Goal: Task Accomplishment & Management: Use online tool/utility

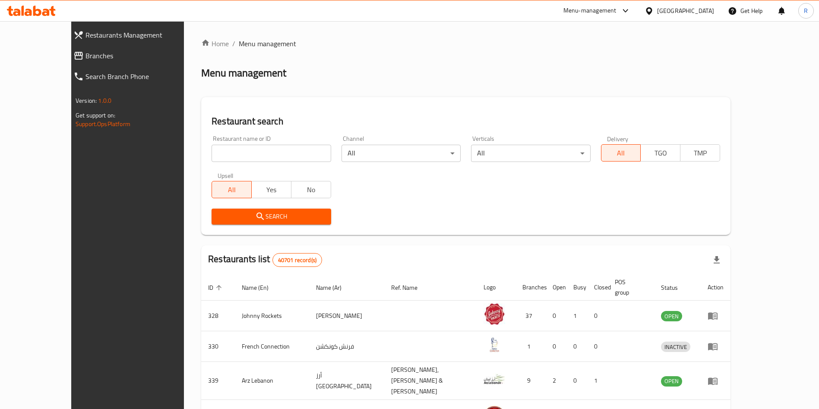
click at [272, 158] on input "search" at bounding box center [270, 153] width 119 height 17
paste input "Desi chinese"
type input "Desi chinese"
click button "Search" at bounding box center [270, 216] width 119 height 16
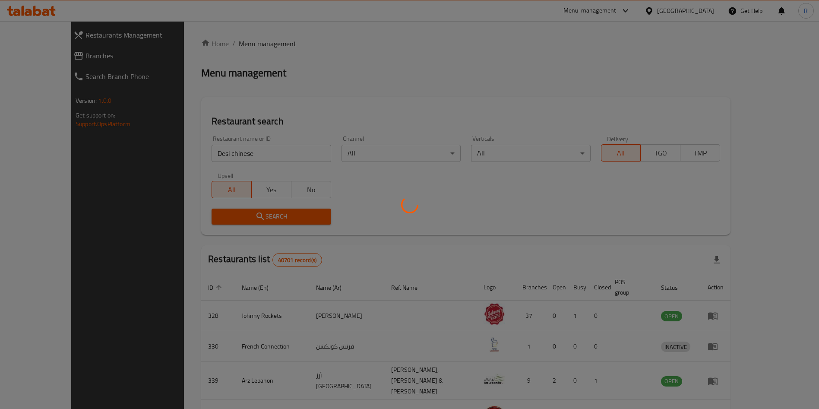
drag, startPoint x: 194, startPoint y: 158, endPoint x: 524, endPoint y: 199, distance: 332.2
click at [524, 199] on div at bounding box center [409, 204] width 819 height 409
click at [233, 155] on div at bounding box center [409, 204] width 819 height 409
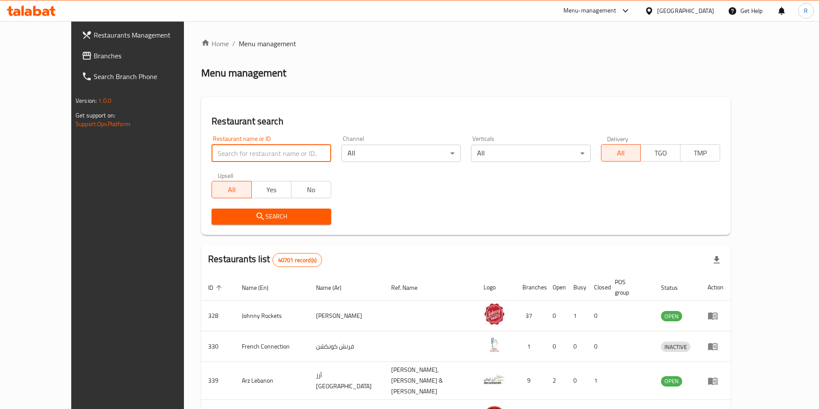
click at [245, 146] on input "search" at bounding box center [270, 153] width 119 height 17
paste input "Desi chinese"
type input "Desi chinese"
click button "Search" at bounding box center [270, 216] width 119 height 16
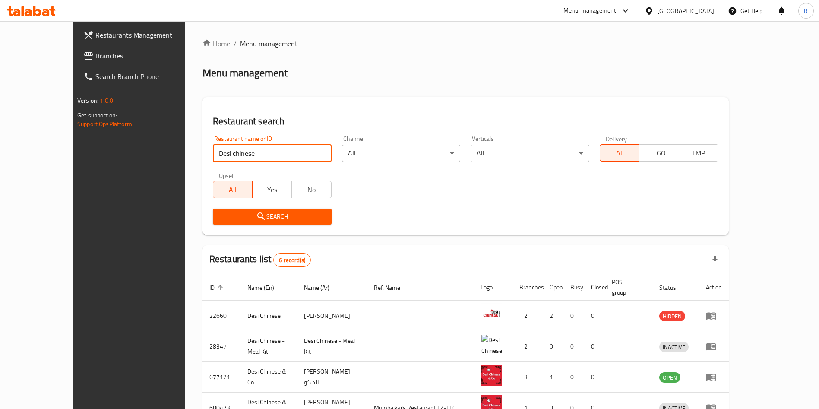
scroll to position [113, 0]
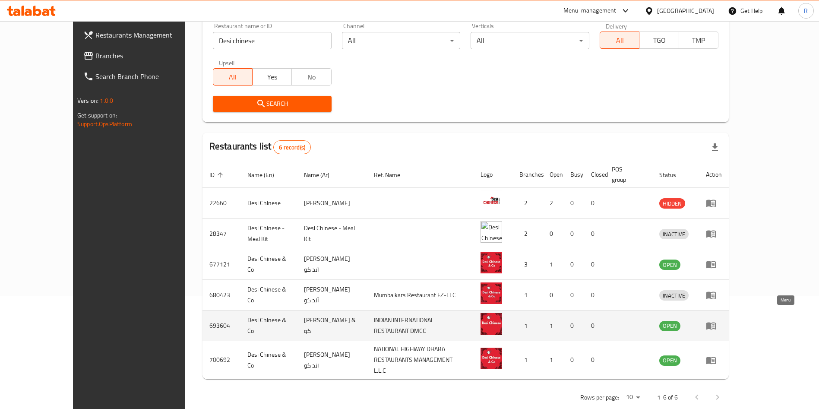
click at [715, 322] on icon "enhanced table" at bounding box center [710, 325] width 9 height 7
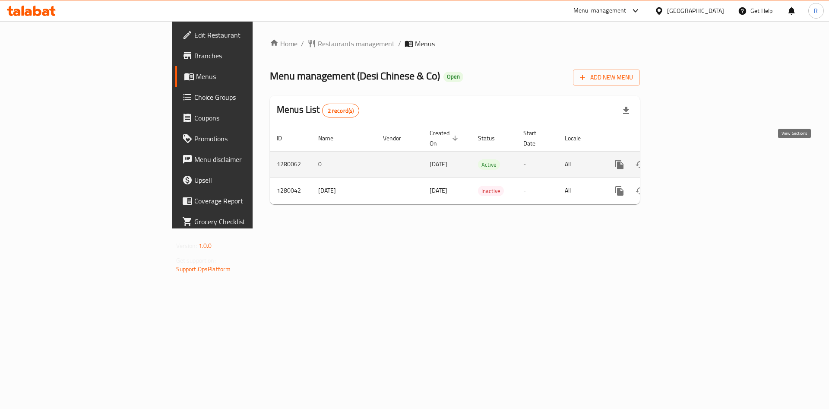
click at [685, 161] on icon "enhanced table" at bounding box center [682, 165] width 8 height 8
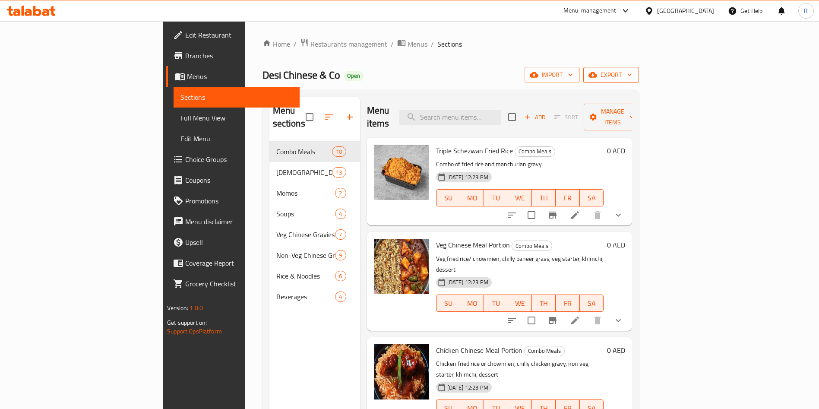
click at [632, 78] on span "export" at bounding box center [611, 74] width 42 height 11
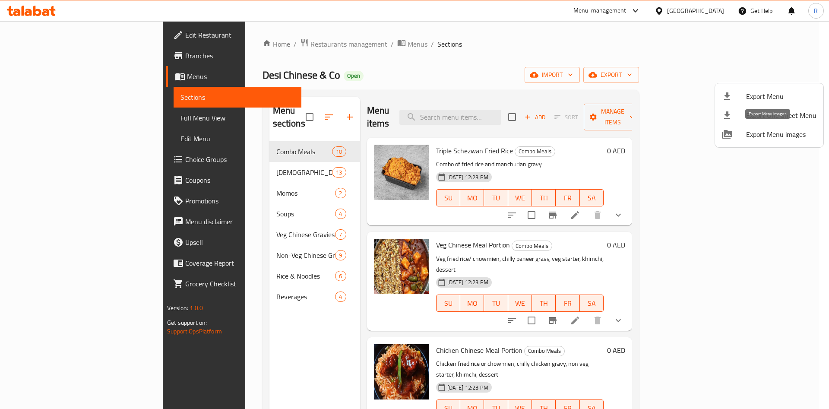
click at [763, 130] on span "Export Menu images" at bounding box center [781, 134] width 70 height 10
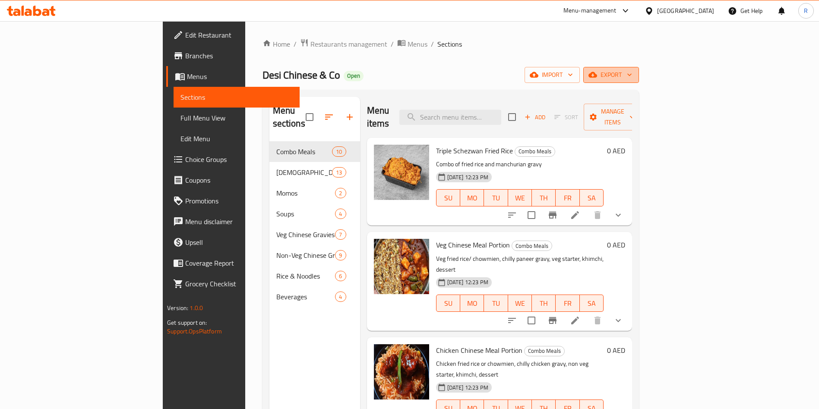
click at [639, 67] on button "export" at bounding box center [611, 75] width 56 height 16
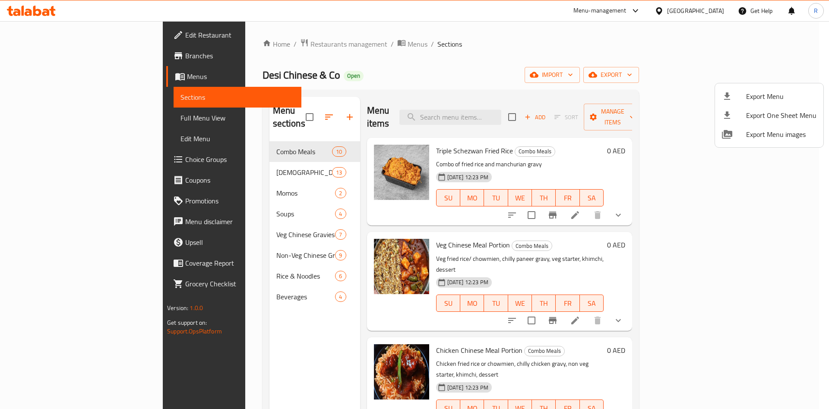
click at [770, 95] on span "Export Menu" at bounding box center [781, 96] width 70 height 10
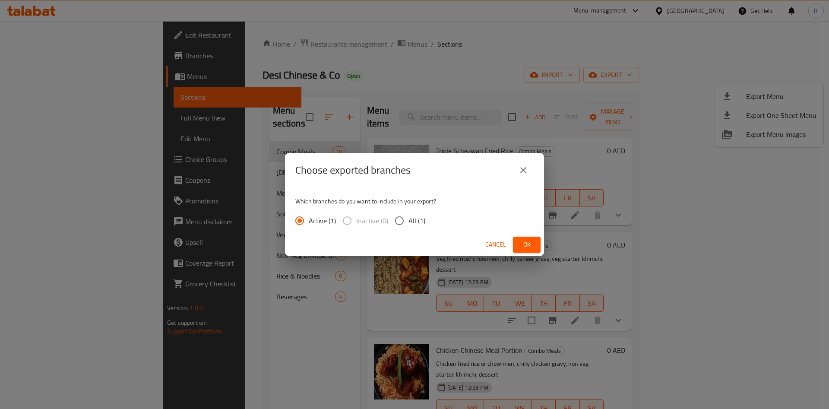
click at [531, 245] on span "Ok" at bounding box center [527, 244] width 14 height 11
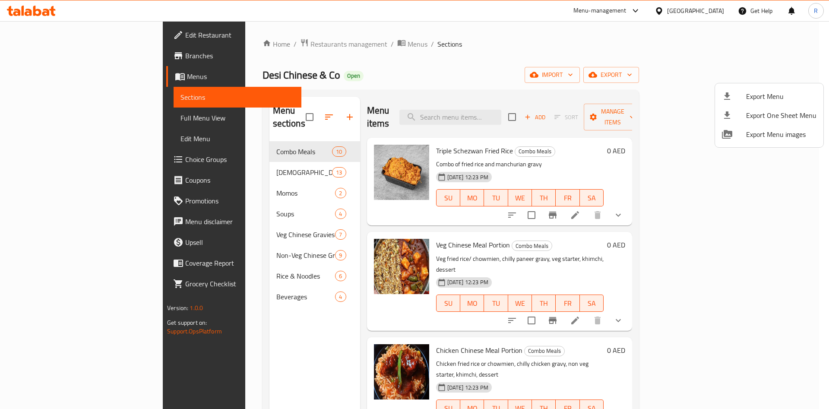
click at [297, 46] on div at bounding box center [414, 204] width 829 height 409
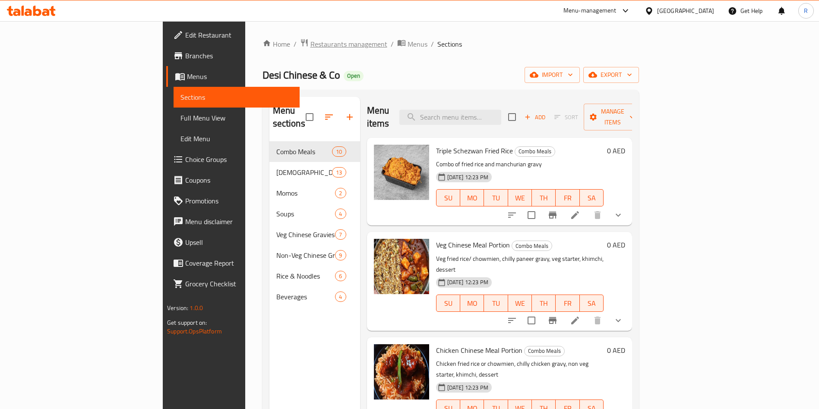
click at [310, 43] on span "Restaurants management" at bounding box center [348, 44] width 77 height 10
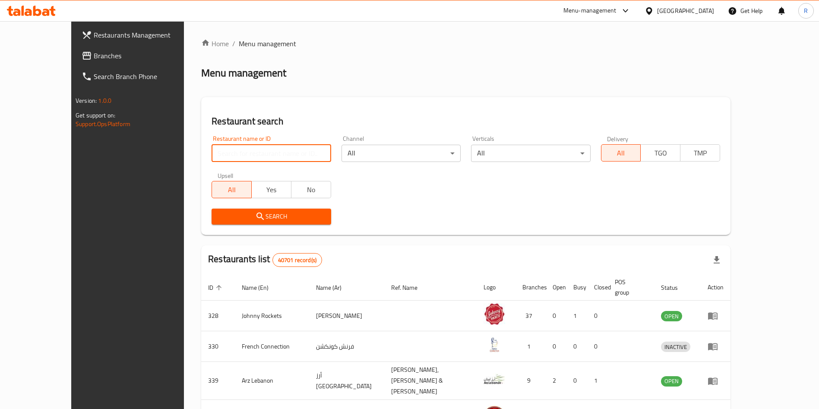
drag, startPoint x: 257, startPoint y: 149, endPoint x: 258, endPoint y: 154, distance: 4.8
click at [256, 153] on input "search" at bounding box center [270, 153] width 119 height 17
type input "Tawa Paratha Wala"
click button "Search" at bounding box center [270, 216] width 119 height 16
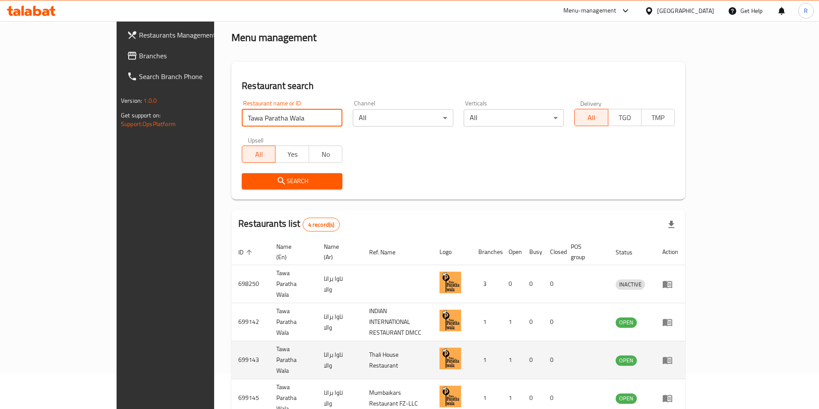
scroll to position [51, 0]
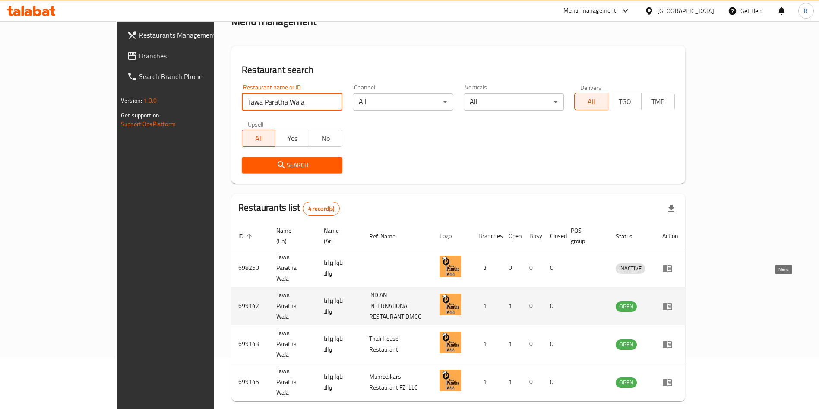
click at [672, 303] on icon "enhanced table" at bounding box center [666, 306] width 9 height 7
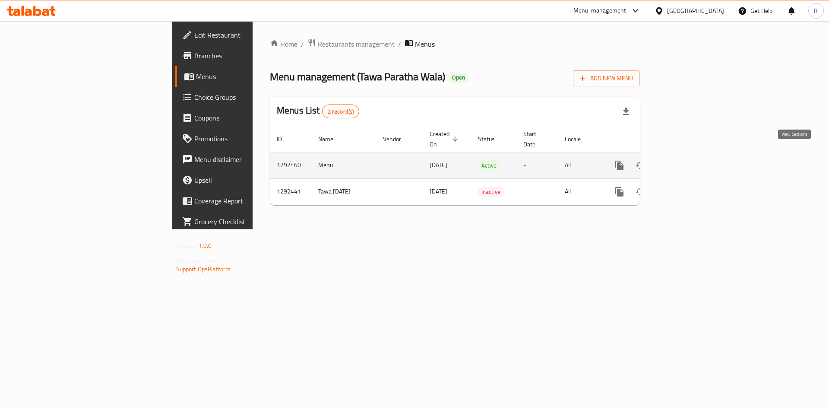
click at [687, 160] on icon "enhanced table" at bounding box center [681, 165] width 10 height 10
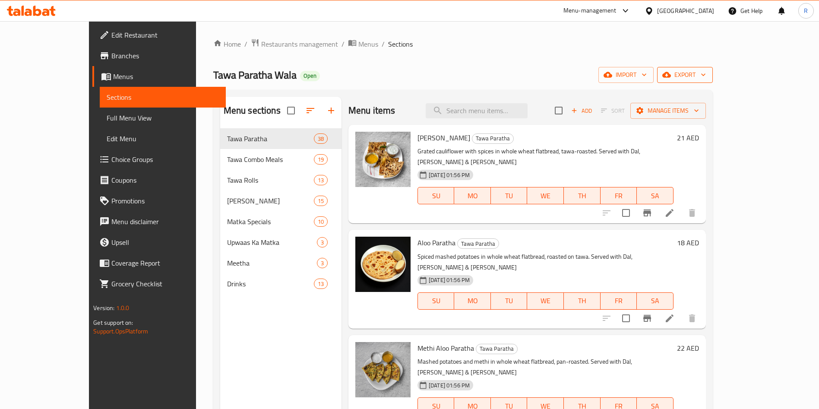
click at [706, 79] on span "export" at bounding box center [685, 74] width 42 height 11
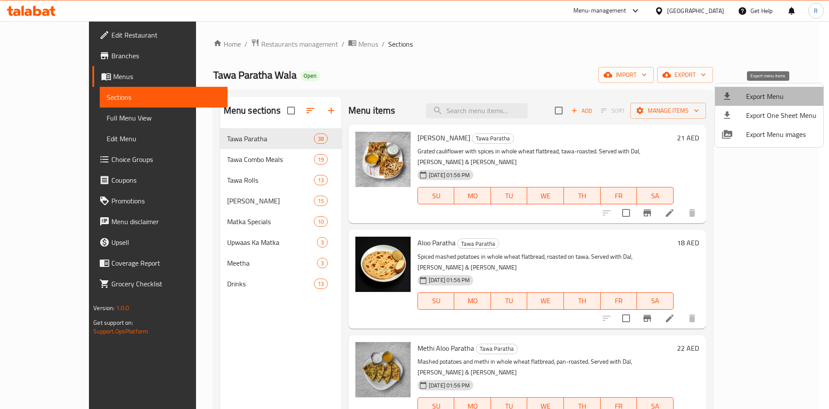
click at [776, 95] on span "Export Menu" at bounding box center [781, 96] width 70 height 10
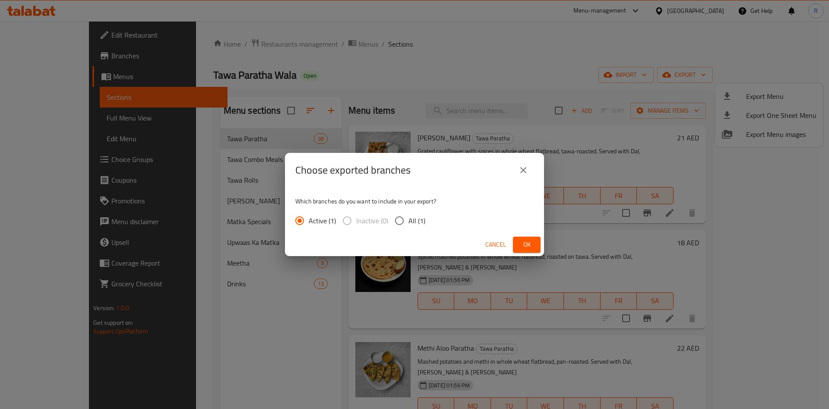
drag, startPoint x: 530, startPoint y: 244, endPoint x: 556, endPoint y: 267, distance: 35.5
click at [530, 244] on span "Ok" at bounding box center [527, 244] width 14 height 11
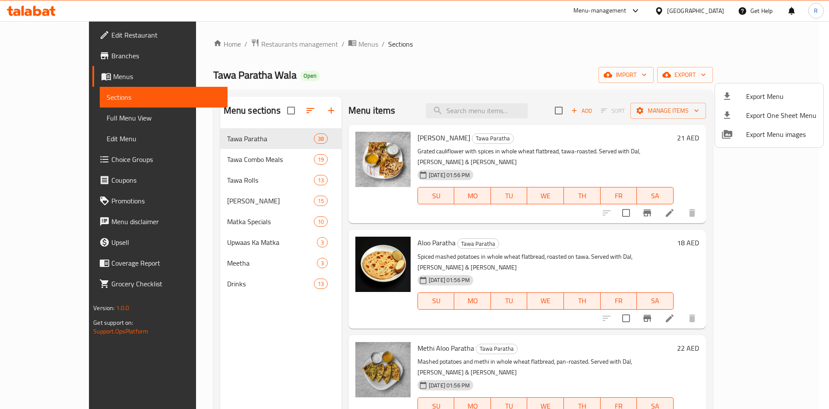
click at [460, 74] on div at bounding box center [414, 204] width 829 height 409
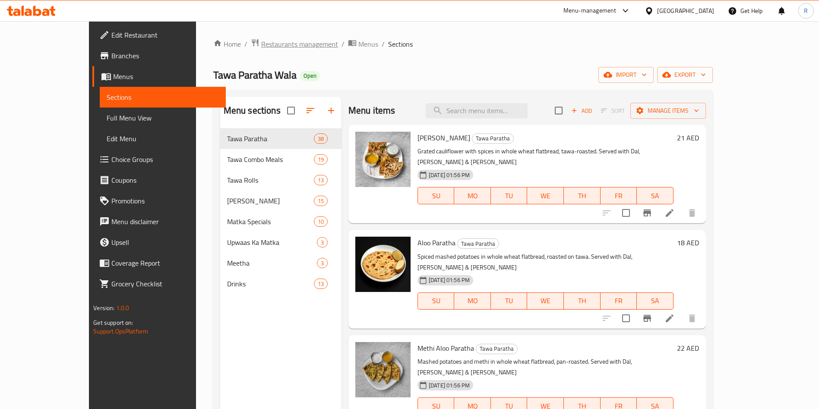
click at [261, 44] on span "Restaurants management" at bounding box center [299, 44] width 77 height 10
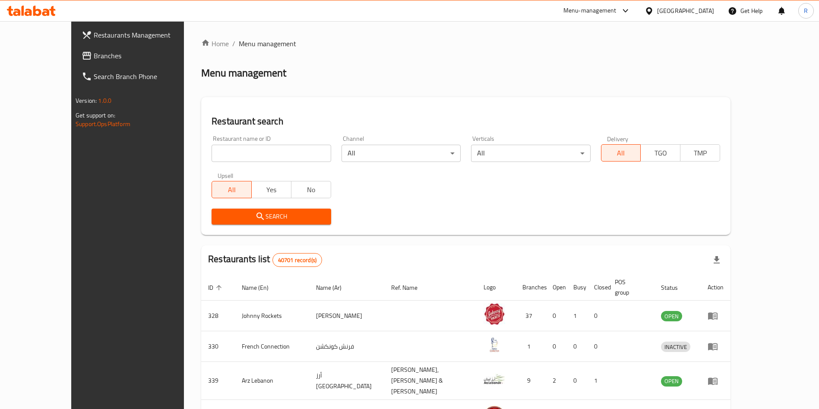
drag, startPoint x: 257, startPoint y: 151, endPoint x: 261, endPoint y: 148, distance: 4.9
click at [257, 151] on input "search" at bounding box center [270, 153] width 119 height 17
paste input "Mumbaikars"
type input "Mumbaikars"
click button "Search" at bounding box center [270, 216] width 119 height 16
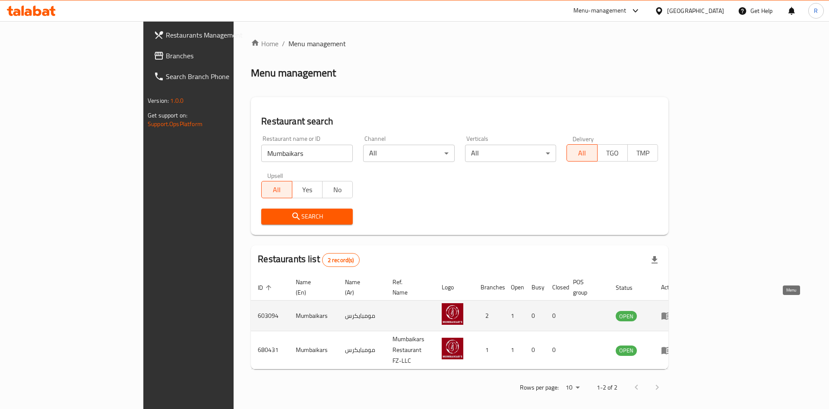
click at [671, 312] on icon "enhanced table" at bounding box center [665, 315] width 9 height 7
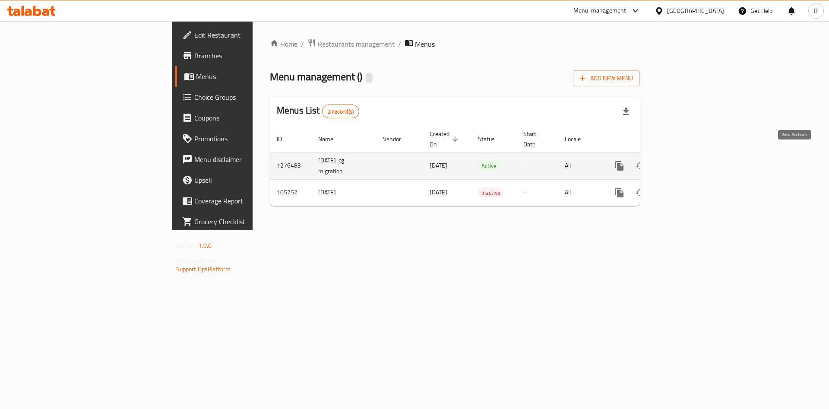
click at [692, 155] on link "enhanced table" at bounding box center [681, 165] width 21 height 21
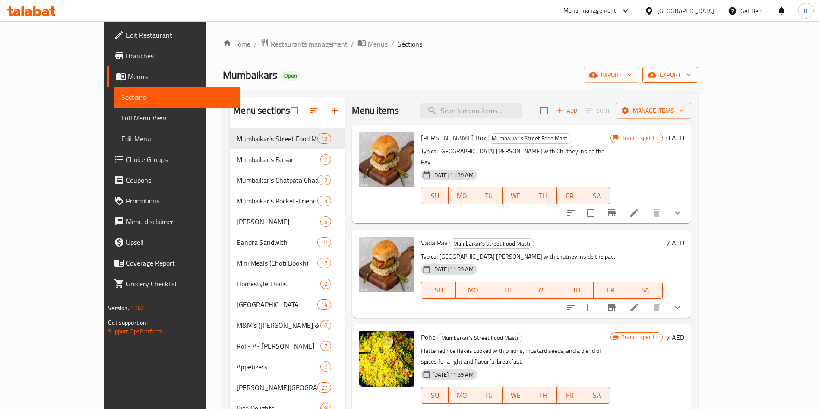
click at [691, 77] on span "export" at bounding box center [670, 74] width 42 height 11
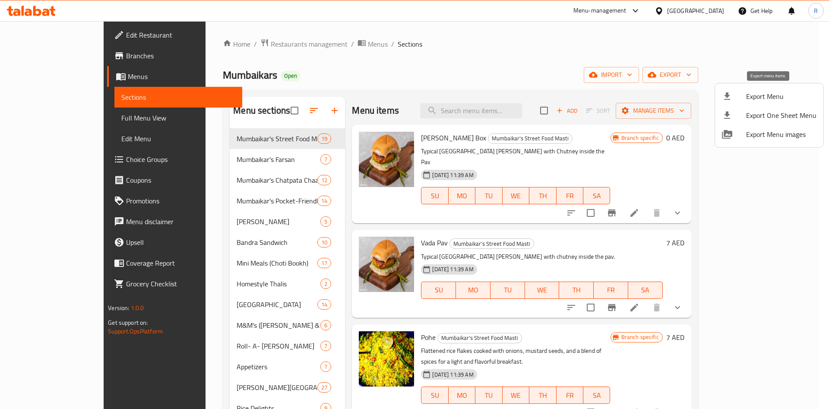
click at [774, 101] on span "Export Menu" at bounding box center [781, 96] width 70 height 10
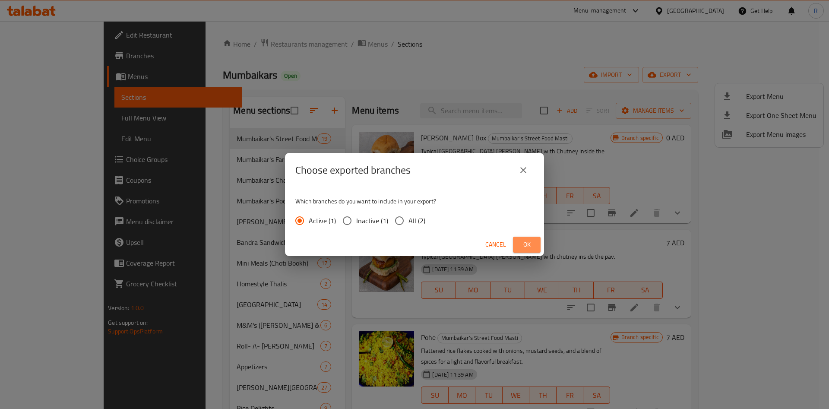
click at [536, 240] on button "Ok" at bounding box center [527, 244] width 28 height 16
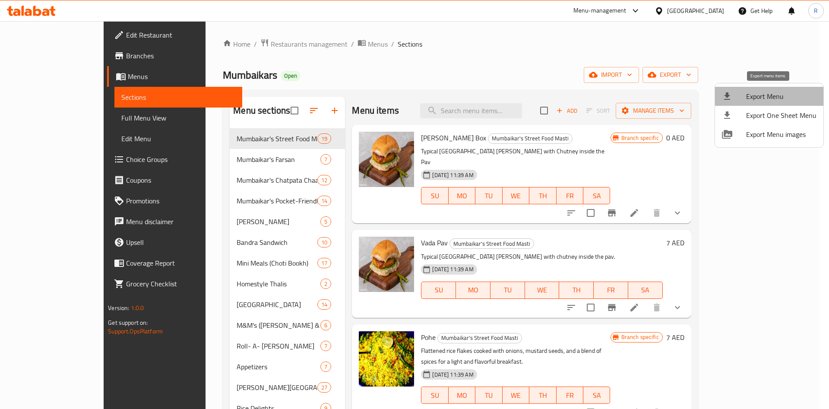
click at [804, 90] on li "Export Menu" at bounding box center [769, 96] width 108 height 19
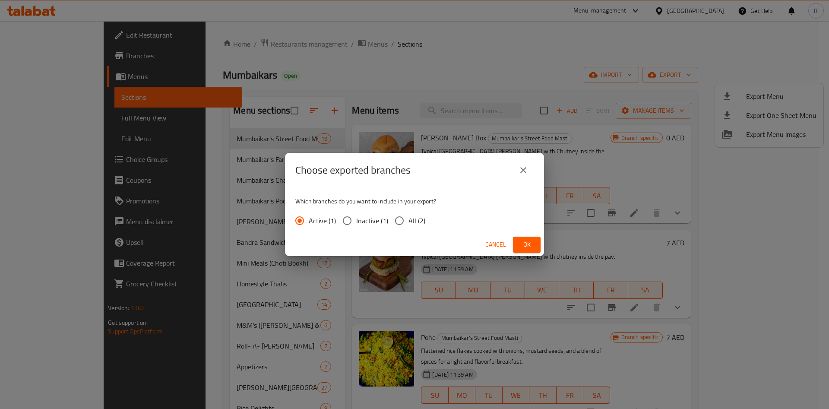
drag, startPoint x: 519, startPoint y: 237, endPoint x: 523, endPoint y: 243, distance: 7.2
click at [523, 243] on button "Ok" at bounding box center [527, 244] width 28 height 16
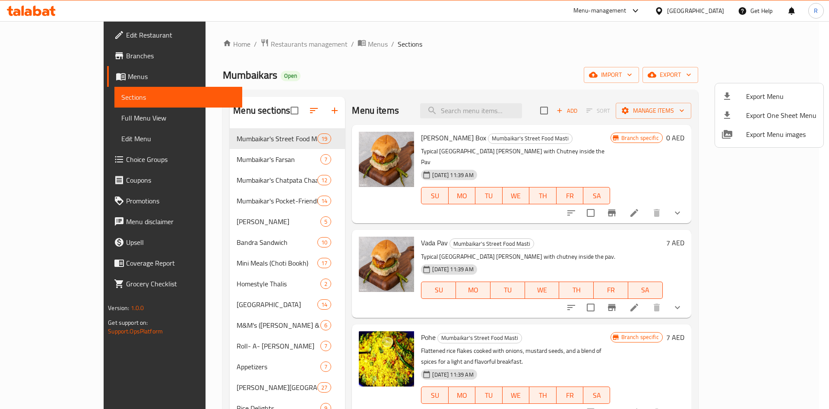
click at [243, 46] on div at bounding box center [414, 204] width 829 height 409
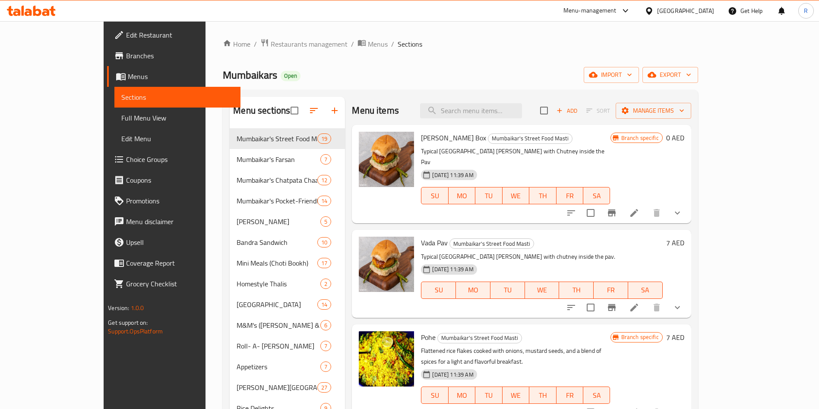
click at [271, 44] on span "Restaurants management" at bounding box center [309, 44] width 77 height 10
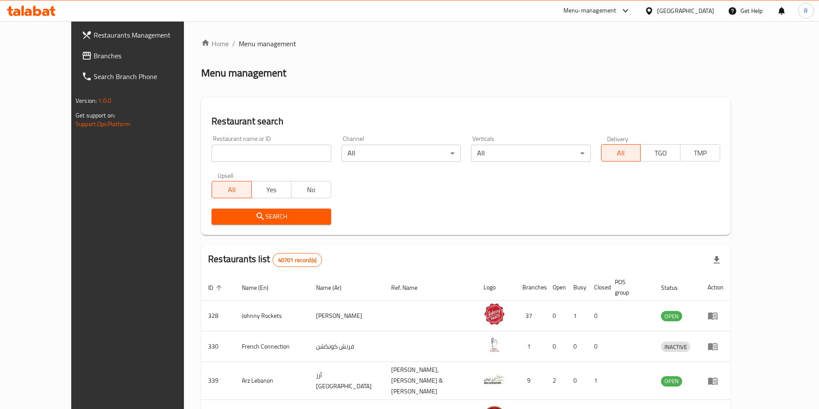
click at [247, 146] on input "search" at bounding box center [270, 153] width 119 height 17
paste input "Tandoori lazeez"
type input "Tandoori lazeez"
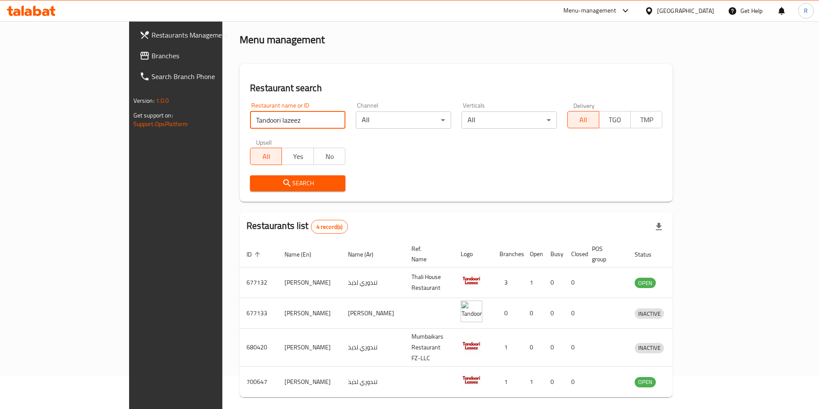
scroll to position [51, 0]
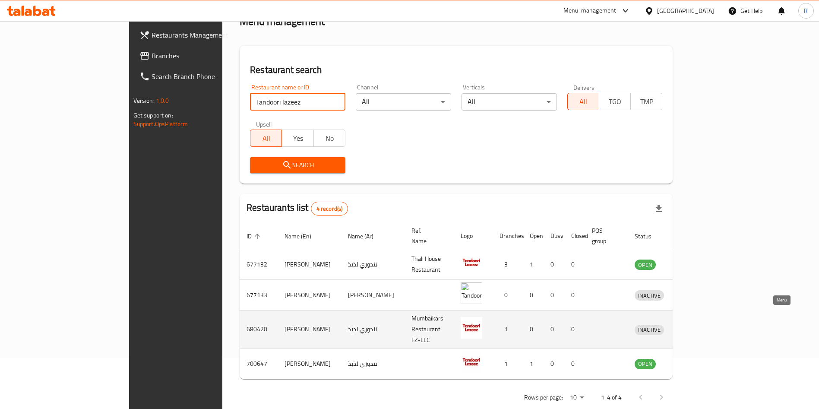
click at [697, 324] on link "enhanced table" at bounding box center [689, 329] width 16 height 10
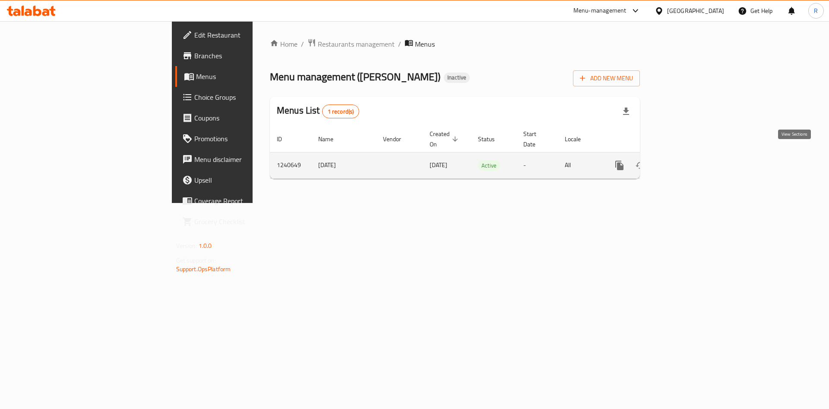
click at [687, 160] on icon "enhanced table" at bounding box center [681, 165] width 10 height 10
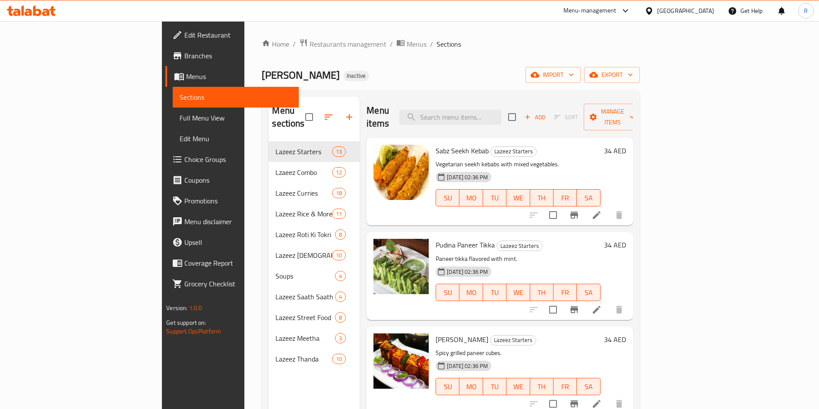
click at [639, 63] on div "Home / Restaurants management / Menus / Sections Tandoori Lazeez Inactive impor…" at bounding box center [451, 275] width 378 height 474
click at [633, 80] on span "export" at bounding box center [612, 74] width 42 height 11
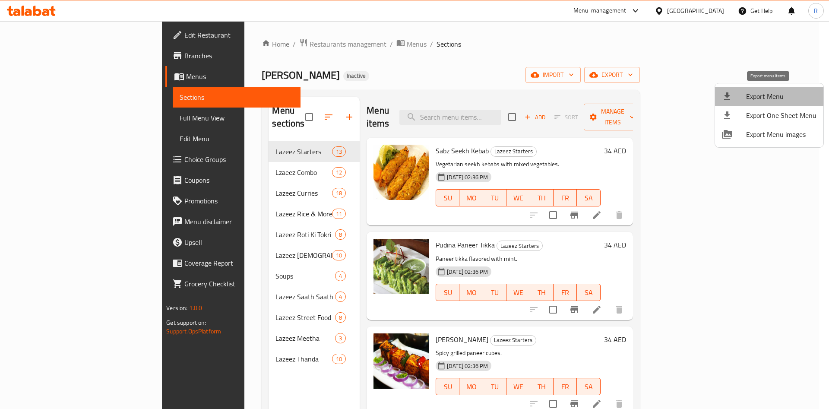
click at [769, 92] on span "Export Menu" at bounding box center [781, 96] width 70 height 10
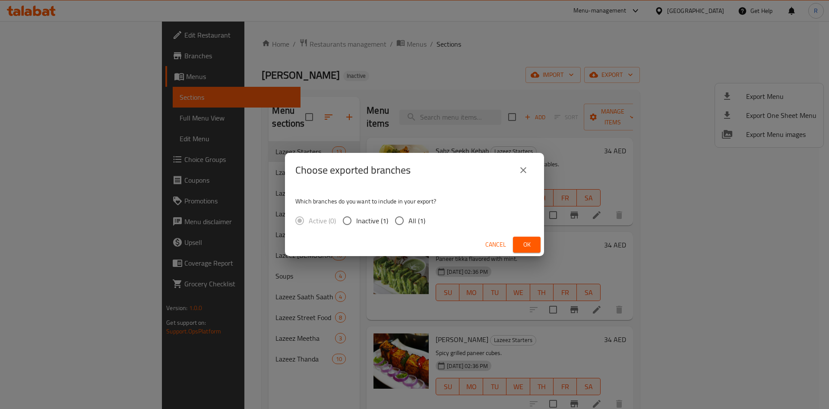
click at [404, 217] on input "All (1)" at bounding box center [399, 220] width 18 height 18
radio input "true"
click at [297, 218] on label "Active (0)" at bounding box center [312, 220] width 45 height 18
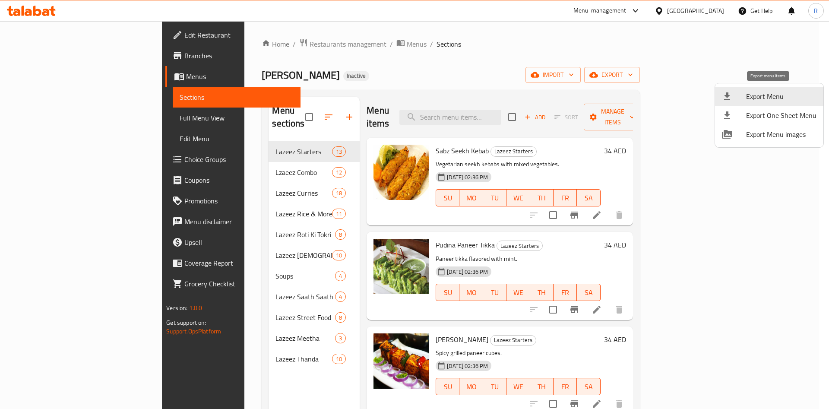
click at [259, 46] on div at bounding box center [414, 204] width 829 height 409
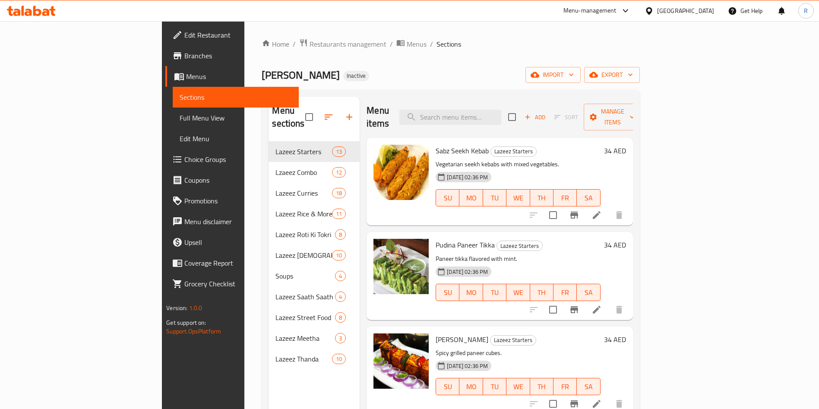
drag, startPoint x: 246, startPoint y: 46, endPoint x: 260, endPoint y: 60, distance: 19.5
click at [309, 46] on span "Restaurants management" at bounding box center [347, 44] width 77 height 10
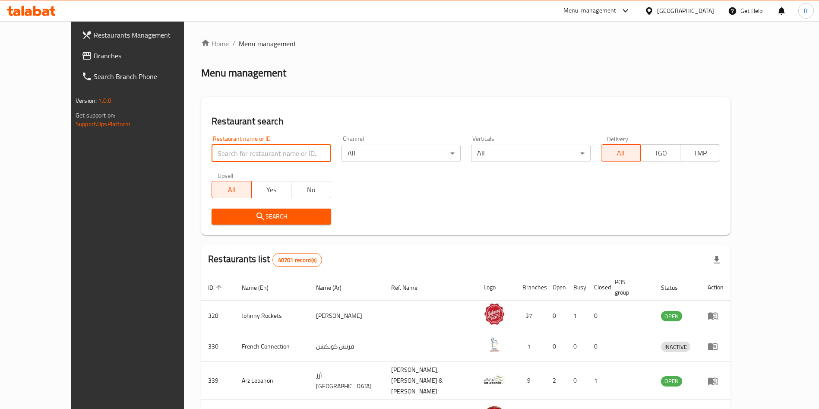
click at [291, 151] on input "search" at bounding box center [270, 153] width 119 height 17
paste input "Tandoori lazeez"
type input "Tandoori lazeez"
click button "Search" at bounding box center [270, 216] width 119 height 16
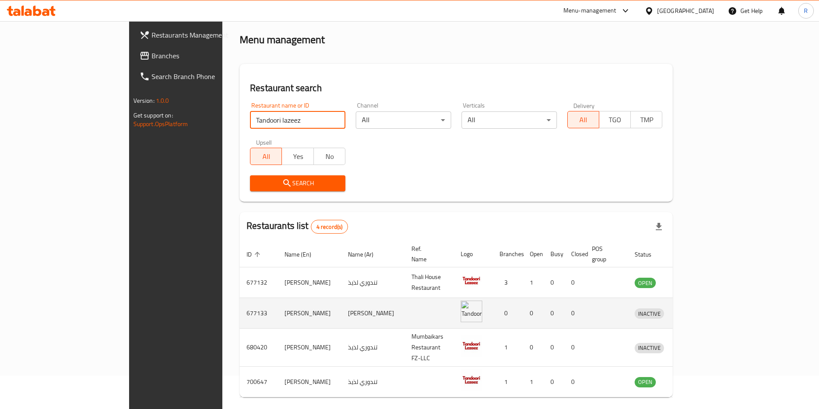
scroll to position [51, 0]
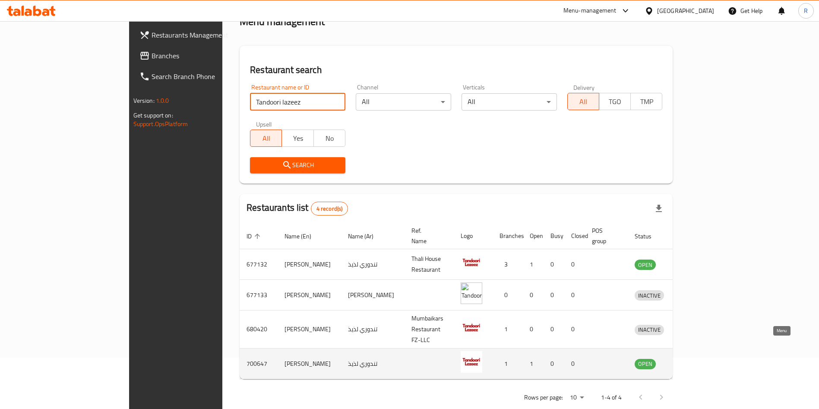
click at [691, 358] on icon "enhanced table" at bounding box center [686, 363] width 10 height 10
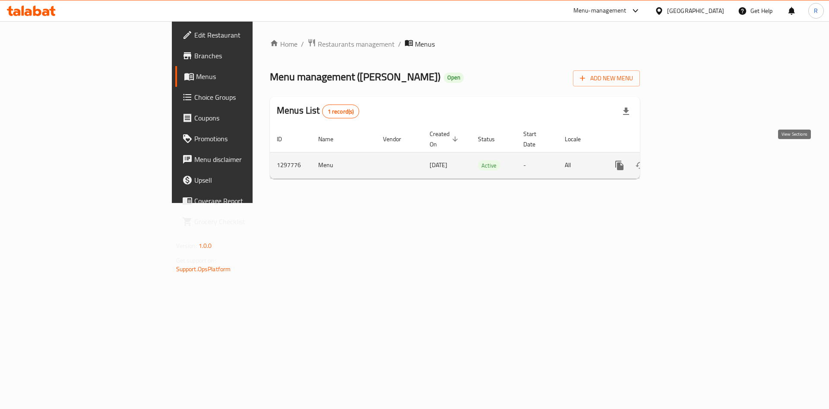
click at [687, 160] on icon "enhanced table" at bounding box center [681, 165] width 10 height 10
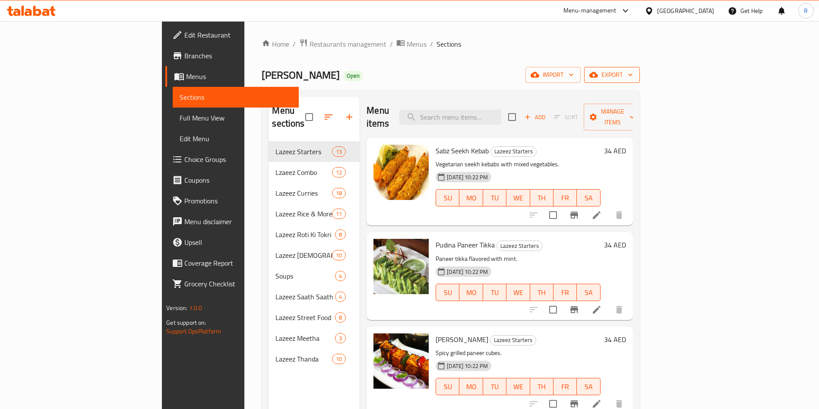
click at [633, 74] on span "export" at bounding box center [612, 74] width 42 height 11
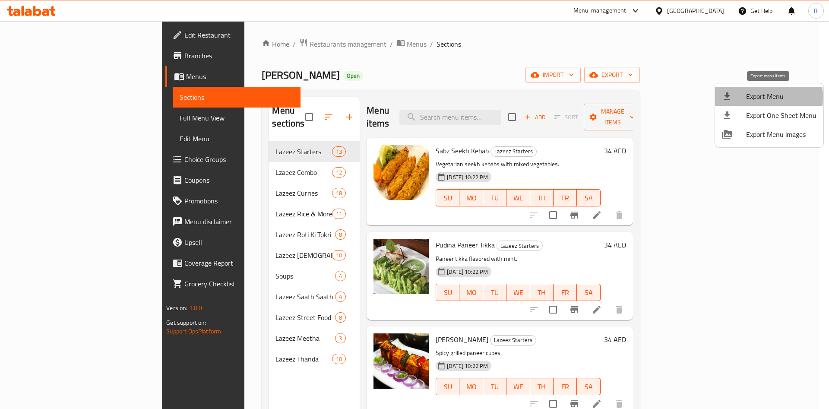
click at [753, 98] on span "Export Menu" at bounding box center [781, 96] width 70 height 10
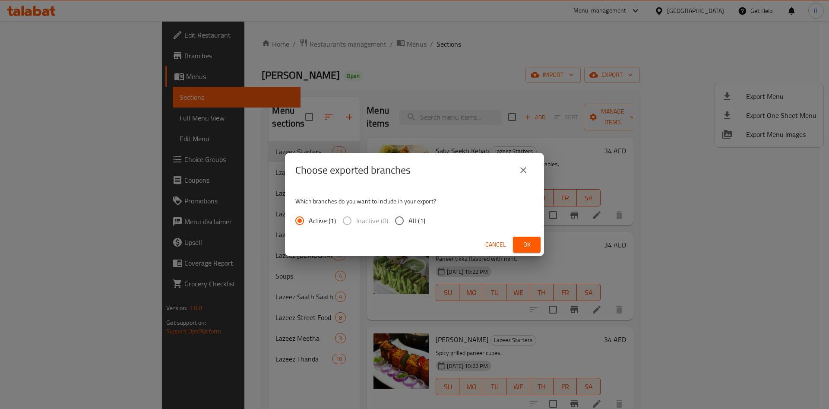
drag, startPoint x: 517, startPoint y: 251, endPoint x: 524, endPoint y: 244, distance: 10.1
click at [517, 251] on button "Ok" at bounding box center [527, 244] width 28 height 16
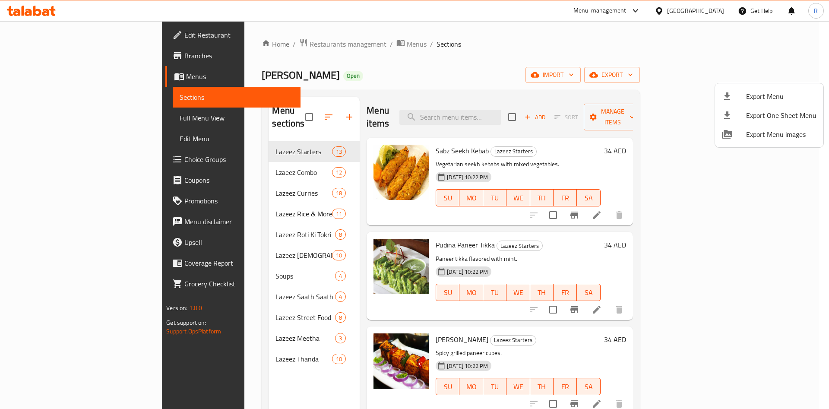
drag, startPoint x: 246, startPoint y: 37, endPoint x: 249, endPoint y: 69, distance: 31.7
click at [244, 37] on div at bounding box center [414, 204] width 829 height 409
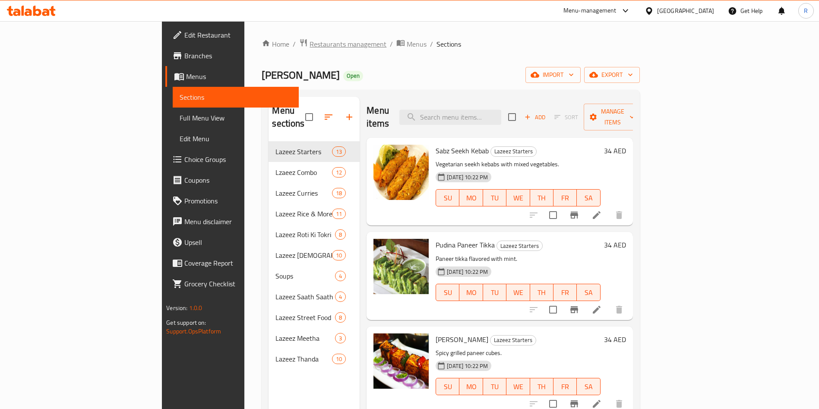
click at [309, 41] on span "Restaurants management" at bounding box center [347, 44] width 77 height 10
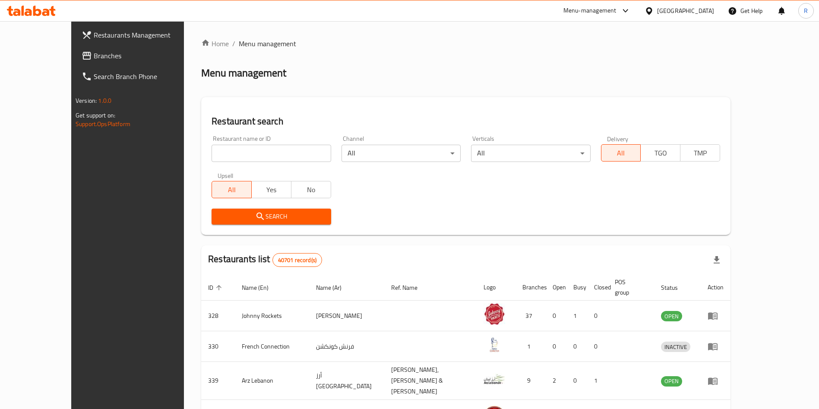
click at [253, 156] on input "search" at bounding box center [270, 153] width 119 height 17
paste input "[PERSON_NAME] road"
type input "[PERSON_NAME] road"
click button "Search" at bounding box center [270, 216] width 119 height 16
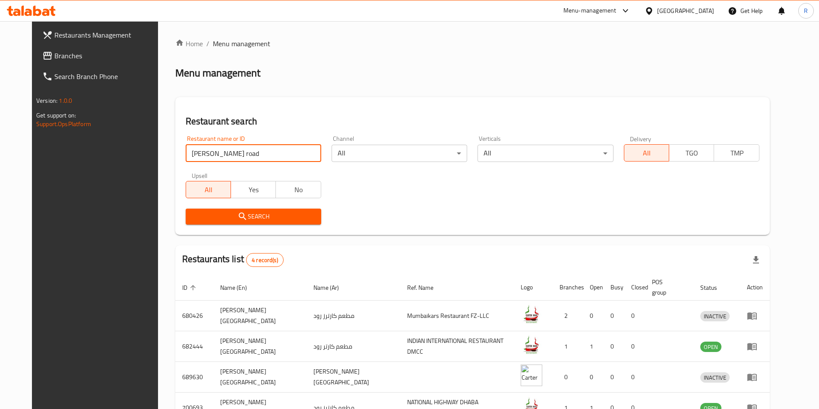
scroll to position [51, 0]
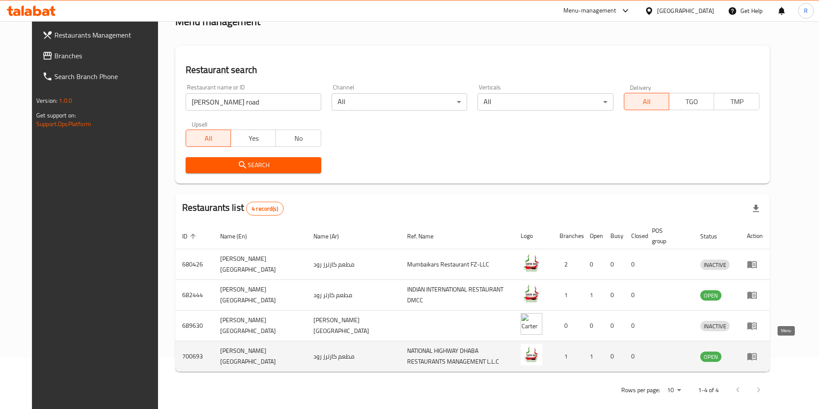
click at [755, 355] on icon "enhanced table" at bounding box center [753, 356] width 3 height 3
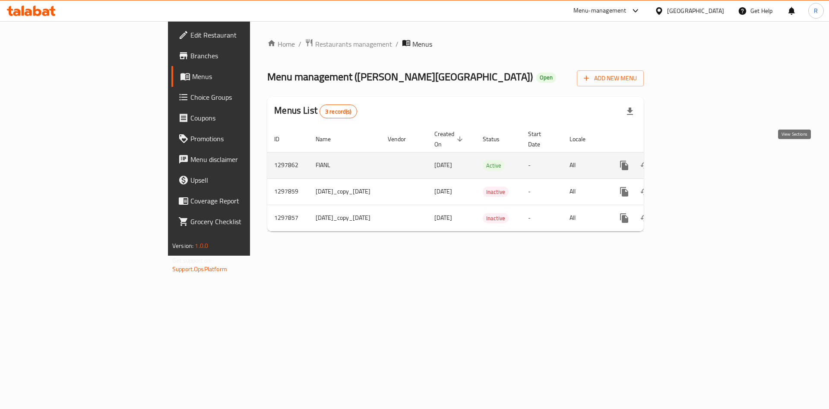
click at [691, 160] on icon "enhanced table" at bounding box center [686, 165] width 10 height 10
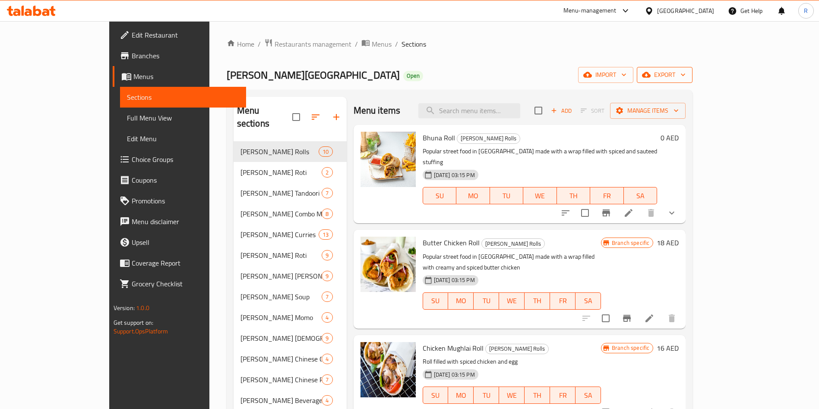
click at [685, 72] on span "export" at bounding box center [664, 74] width 42 height 11
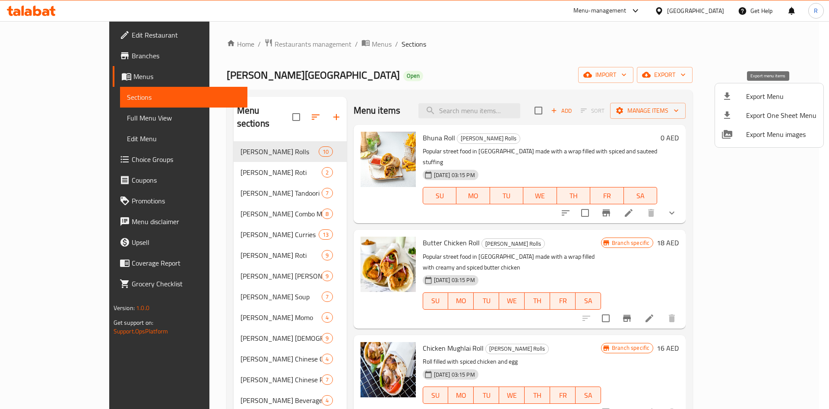
click at [775, 96] on span "Export Menu" at bounding box center [781, 96] width 70 height 10
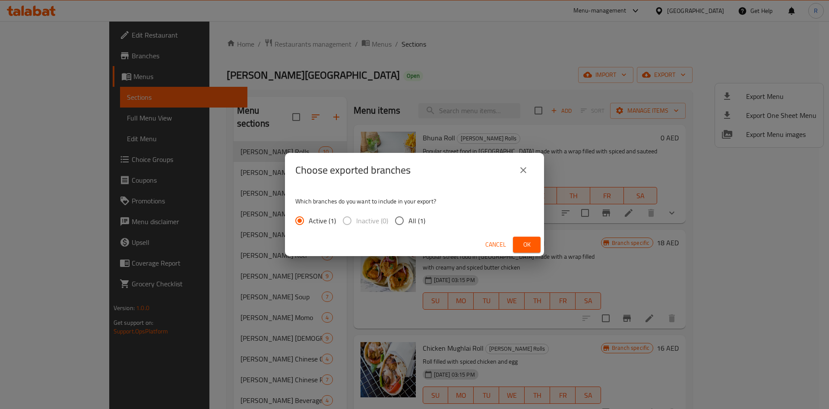
click at [523, 245] on span "Ok" at bounding box center [527, 244] width 14 height 11
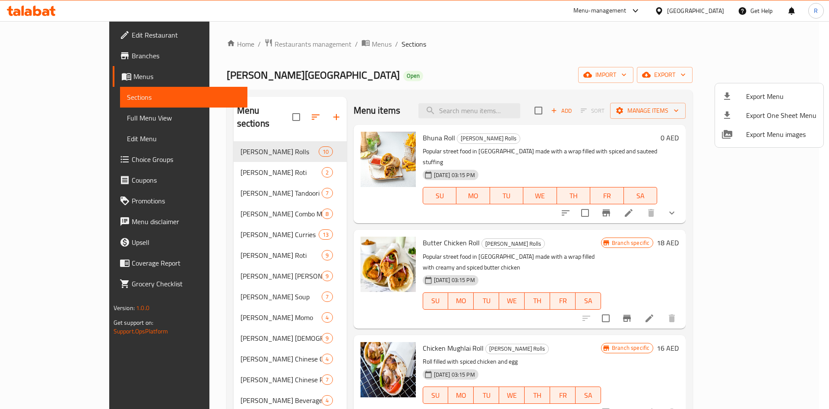
click at [246, 45] on div at bounding box center [414, 204] width 829 height 409
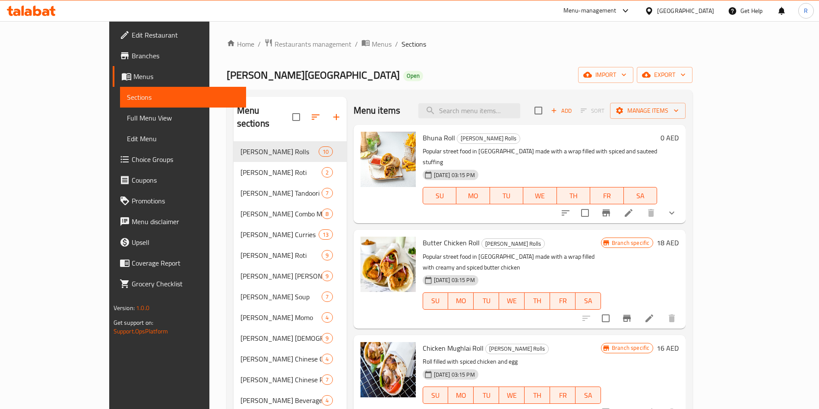
drag, startPoint x: 252, startPoint y: 47, endPoint x: 256, endPoint y: 49, distance: 5.2
click at [274, 47] on span "Restaurants management" at bounding box center [312, 44] width 77 height 10
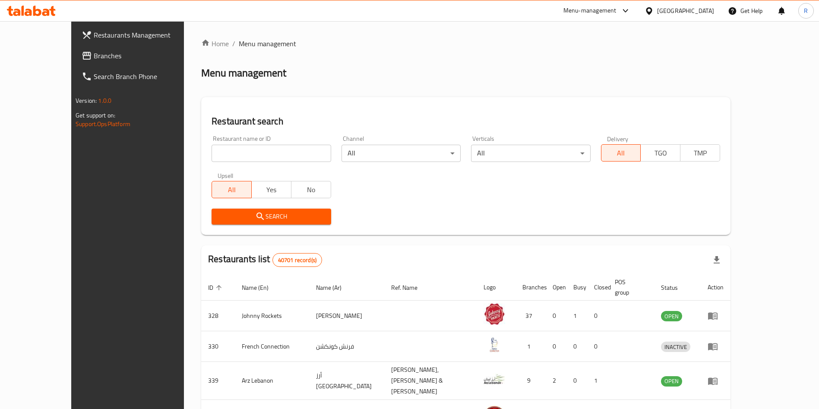
click at [248, 153] on input "search" at bounding box center [270, 153] width 119 height 17
type input "national highway dhaba"
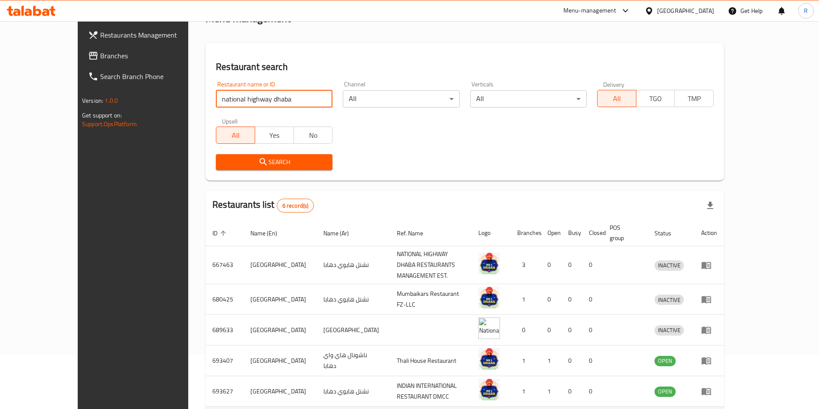
scroll to position [113, 0]
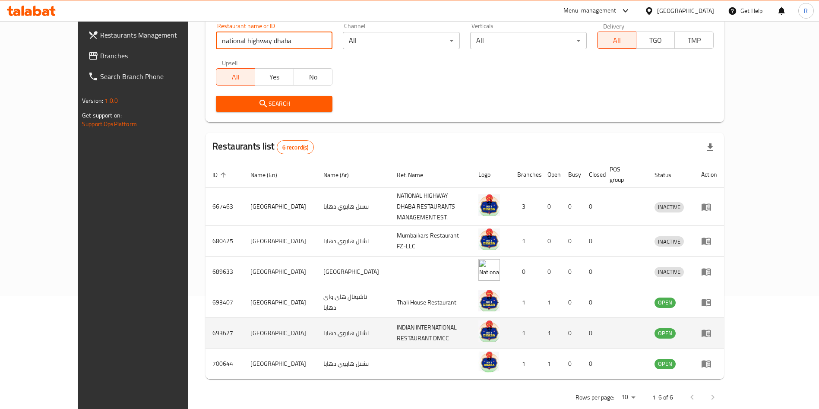
click at [711, 330] on icon "enhanced table" at bounding box center [705, 333] width 9 height 7
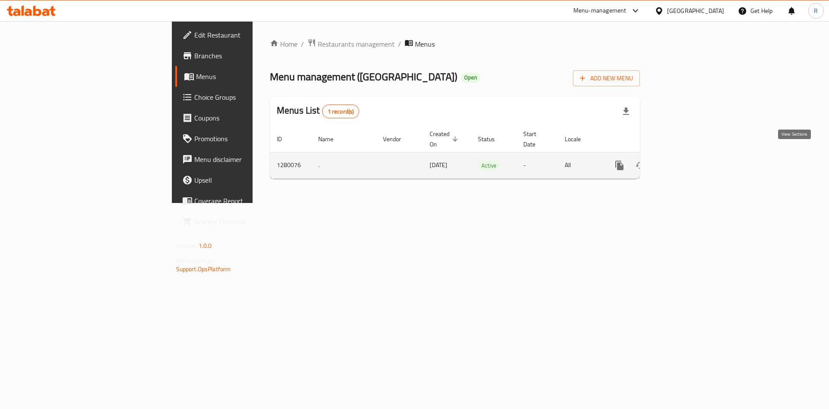
click at [687, 160] on icon "enhanced table" at bounding box center [681, 165] width 10 height 10
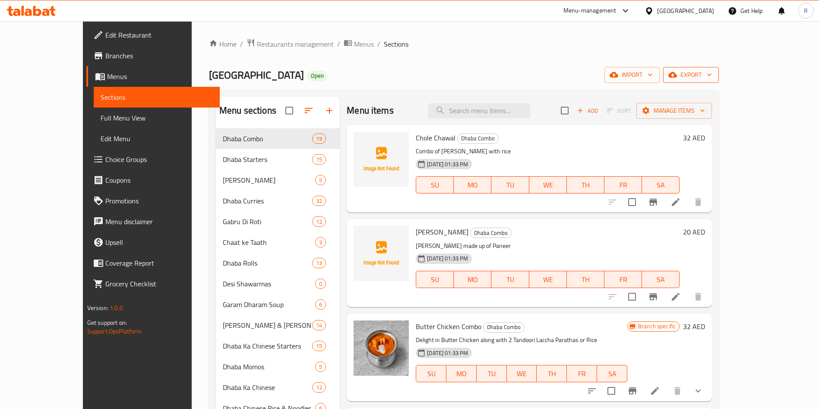
click at [712, 69] on span "export" at bounding box center [691, 74] width 42 height 11
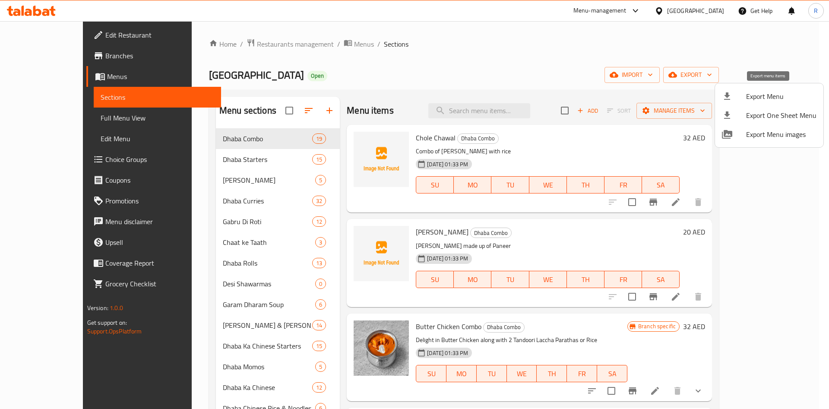
click at [774, 97] on span "Export Menu" at bounding box center [781, 96] width 70 height 10
click at [227, 42] on div at bounding box center [414, 204] width 829 height 409
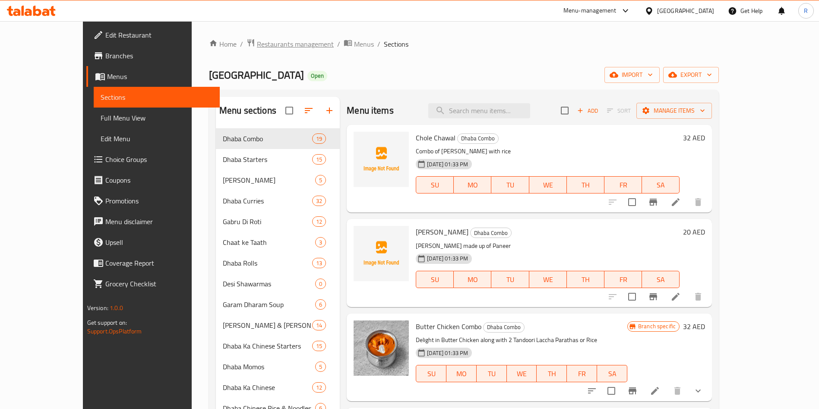
click at [257, 43] on span "Restaurants management" at bounding box center [295, 44] width 77 height 10
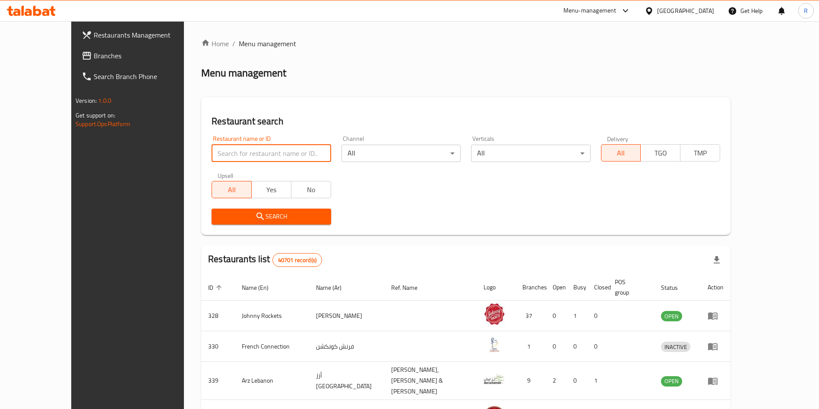
click at [259, 148] on input "search" at bounding box center [270, 153] width 119 height 17
type input "national highway dhaba"
click button "Search" at bounding box center [270, 216] width 119 height 16
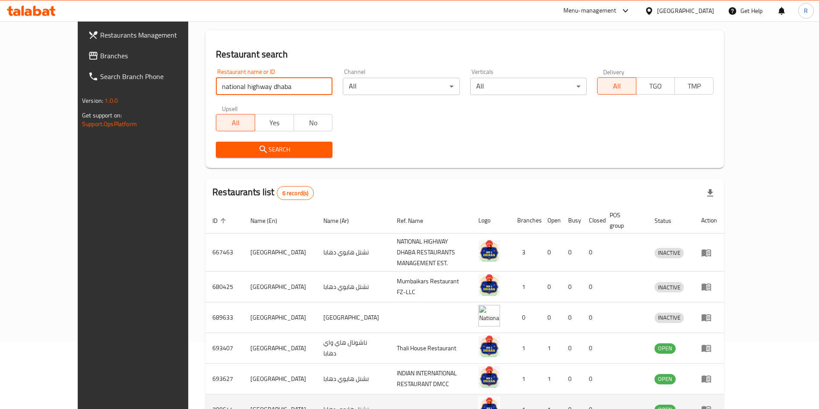
scroll to position [113, 0]
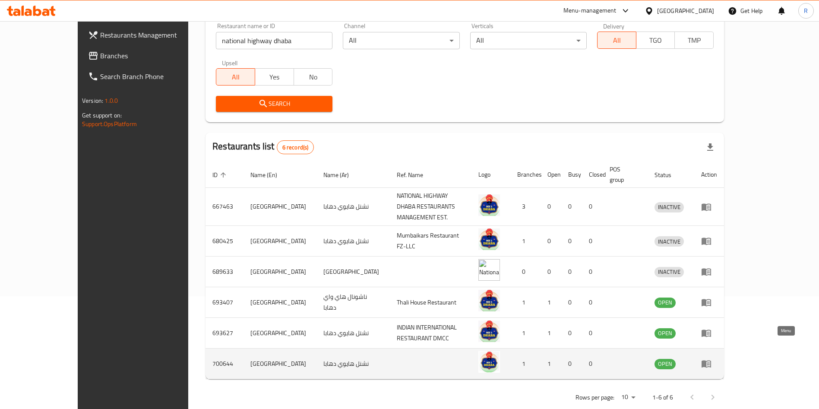
click at [709, 362] on icon "enhanced table" at bounding box center [707, 363] width 3 height 3
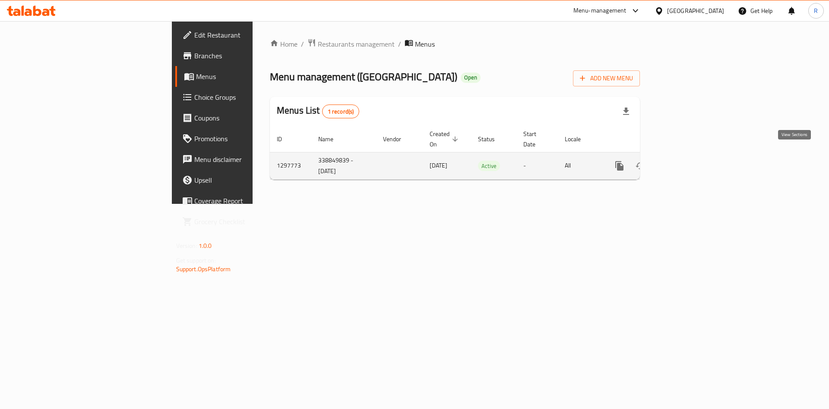
click at [685, 162] on icon "enhanced table" at bounding box center [682, 166] width 8 height 8
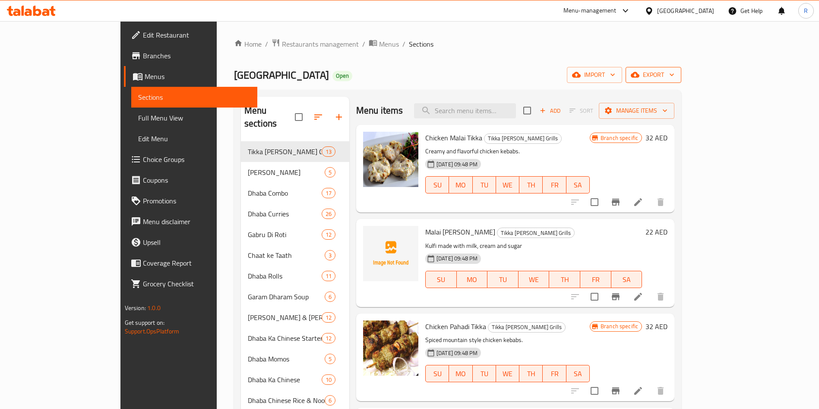
click at [674, 77] on span "export" at bounding box center [653, 74] width 42 height 11
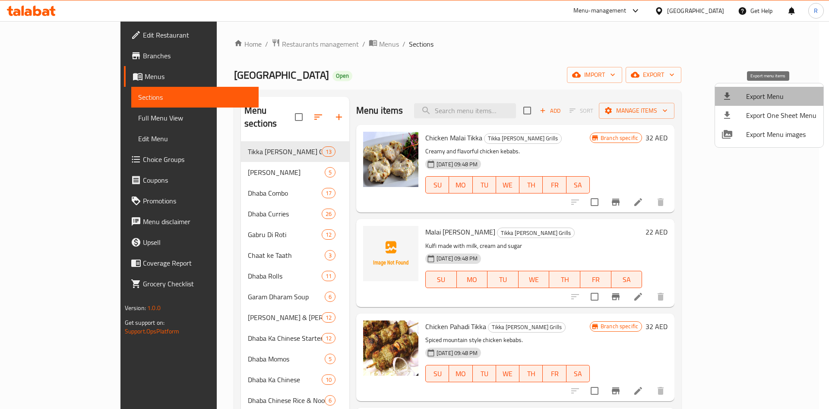
click at [773, 99] on span "Export Menu" at bounding box center [781, 96] width 70 height 10
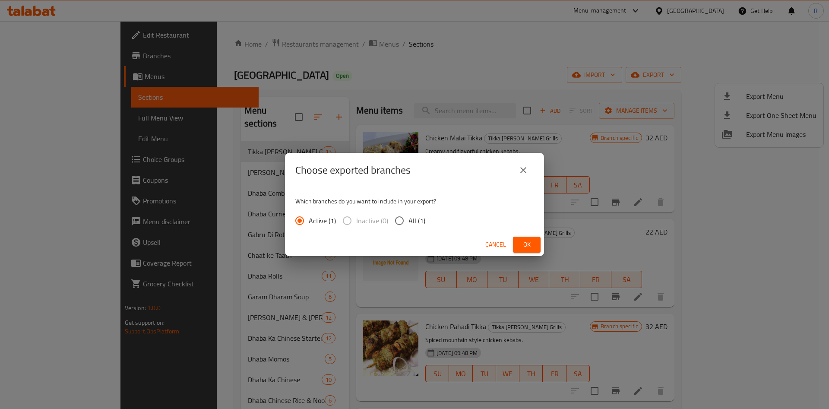
click at [526, 241] on span "Ok" at bounding box center [527, 244] width 14 height 11
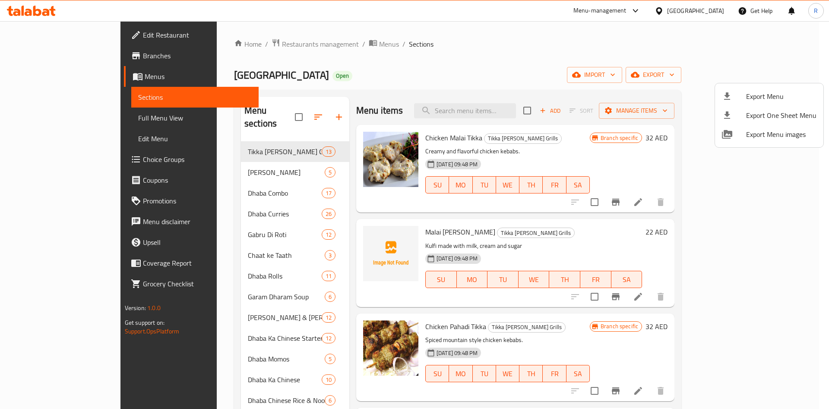
click at [240, 47] on div at bounding box center [414, 204] width 829 height 409
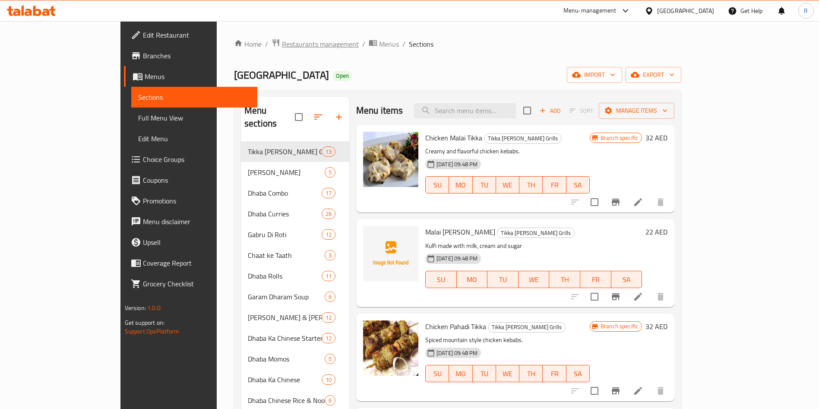
click at [282, 40] on span "Restaurants management" at bounding box center [320, 44] width 77 height 10
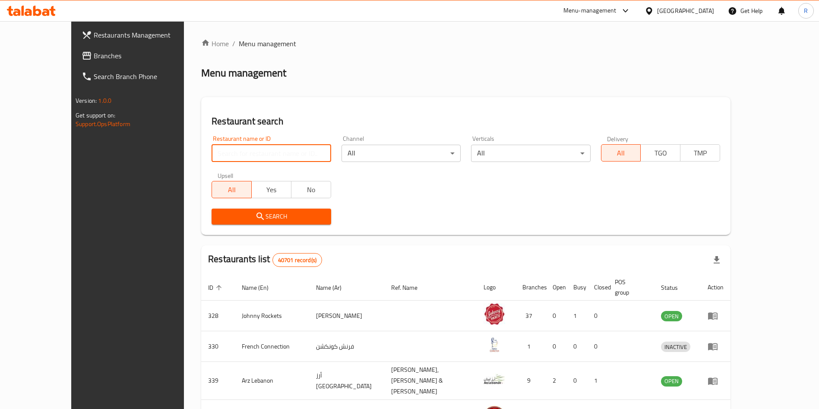
click at [265, 156] on input "search" at bounding box center [270, 153] width 119 height 17
paste input "Jollys"
type input "Jolly"
click button "Search" at bounding box center [270, 216] width 119 height 16
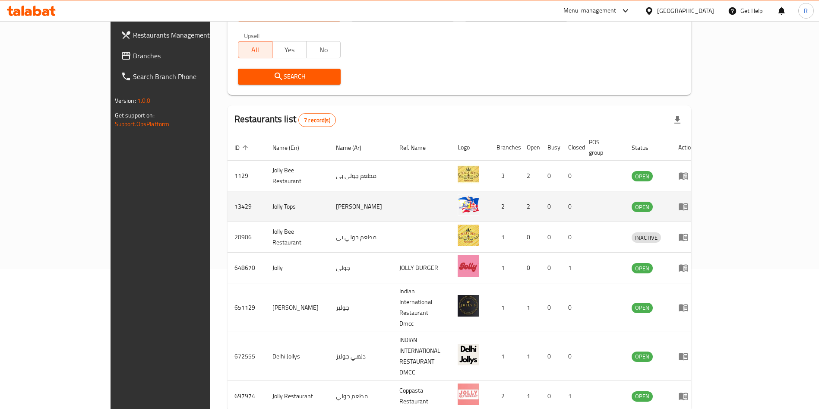
scroll to position [143, 0]
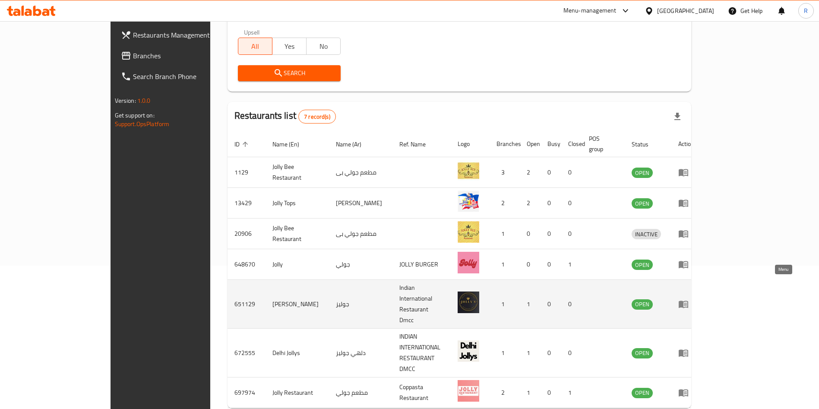
click at [688, 301] on icon "enhanced table" at bounding box center [682, 304] width 9 height 7
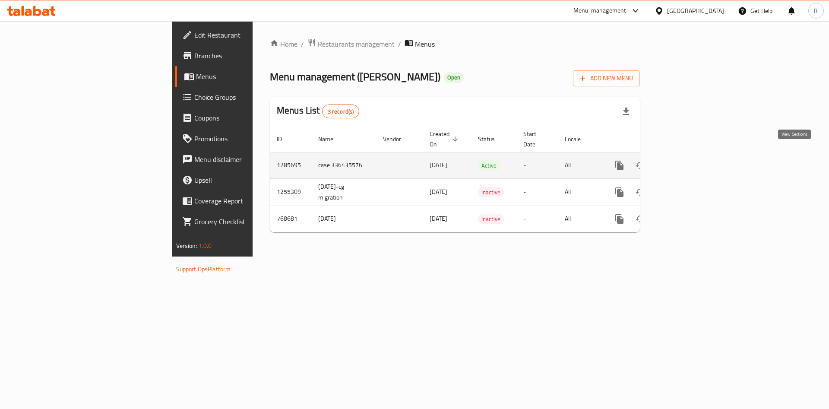
click at [687, 160] on icon "enhanced table" at bounding box center [681, 165] width 10 height 10
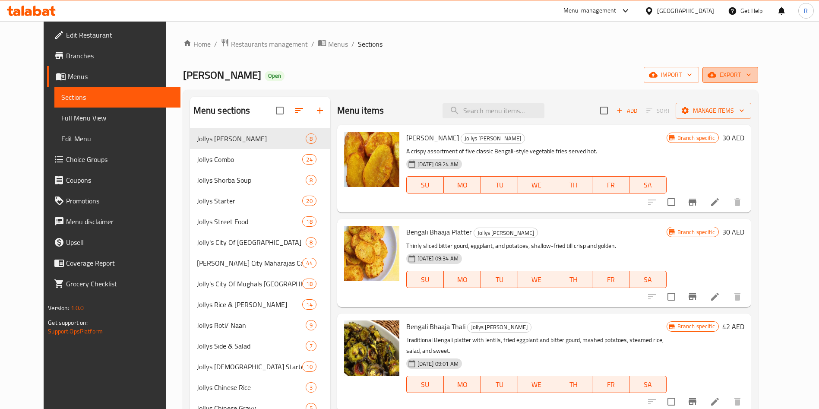
click at [751, 73] on span "export" at bounding box center [730, 74] width 42 height 11
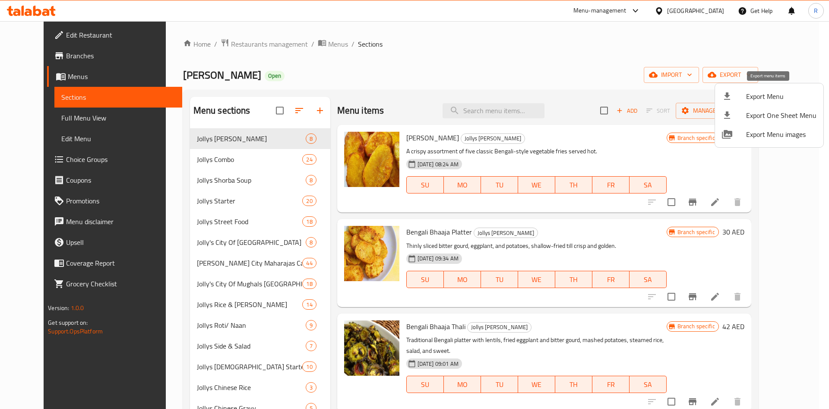
click at [766, 100] on span "Export Menu" at bounding box center [781, 96] width 70 height 10
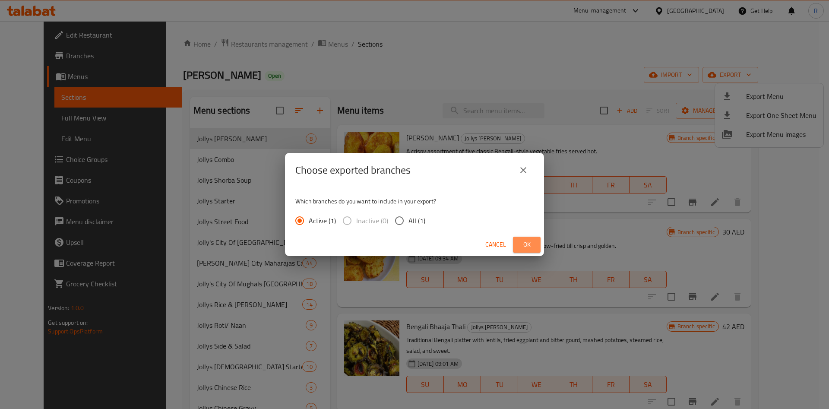
click at [526, 236] on button "Ok" at bounding box center [527, 244] width 28 height 16
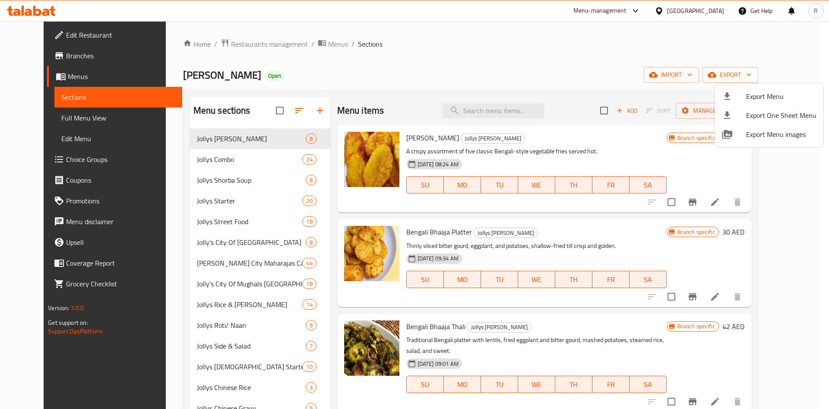
click at [260, 40] on div at bounding box center [414, 204] width 829 height 409
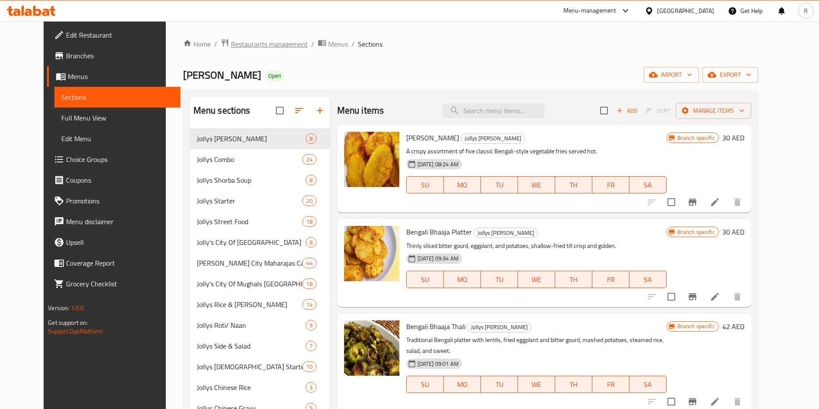
click at [257, 43] on span "Restaurants management" at bounding box center [269, 44] width 77 height 10
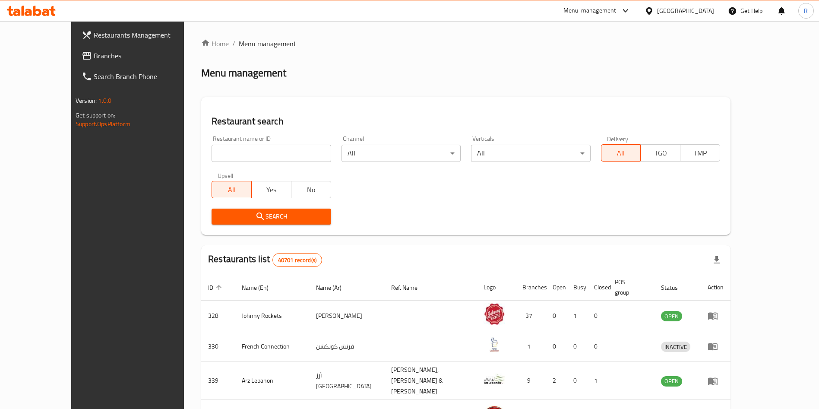
click at [279, 150] on input "search" at bounding box center [270, 153] width 119 height 17
paste input "Delhi jolly"
type input "Delhi jolly"
click button "Search" at bounding box center [270, 216] width 119 height 16
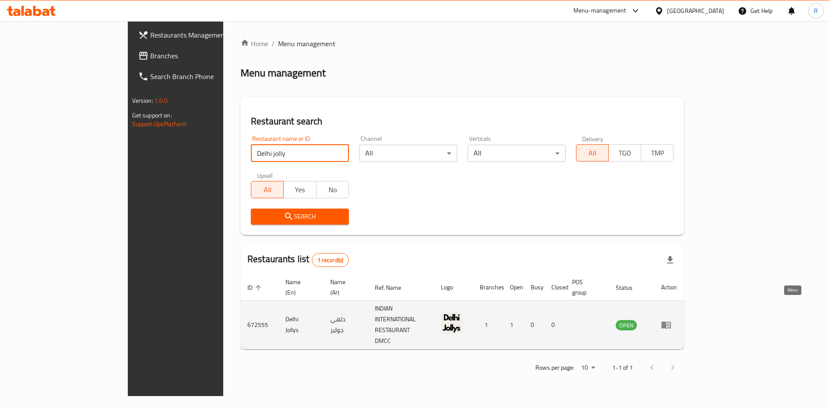
click at [671, 321] on icon "enhanced table" at bounding box center [665, 324] width 9 height 7
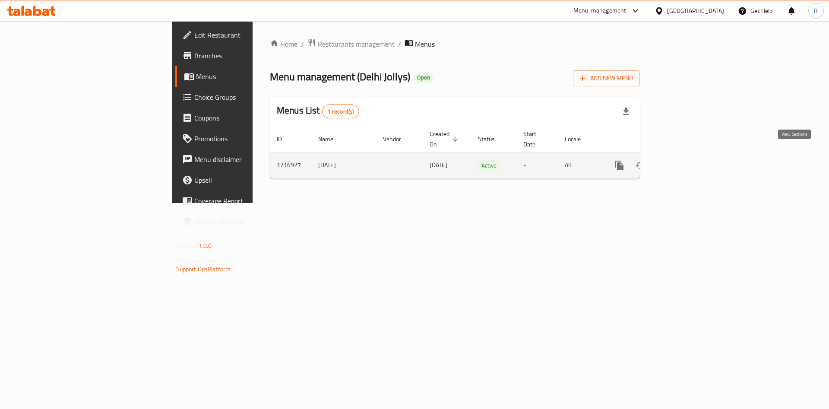
click at [687, 160] on icon "enhanced table" at bounding box center [681, 165] width 10 height 10
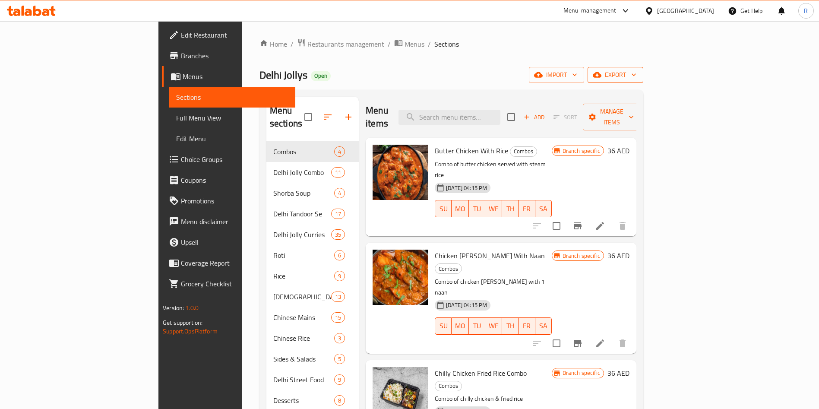
click at [636, 73] on span "export" at bounding box center [615, 74] width 42 height 11
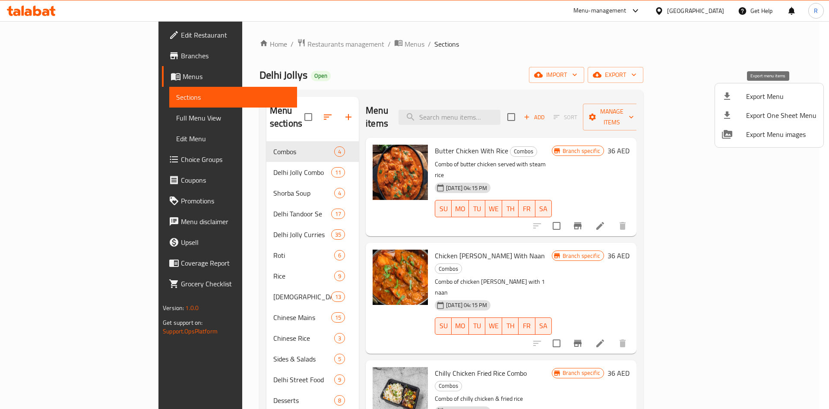
click at [770, 102] on li "Export Menu" at bounding box center [769, 96] width 108 height 19
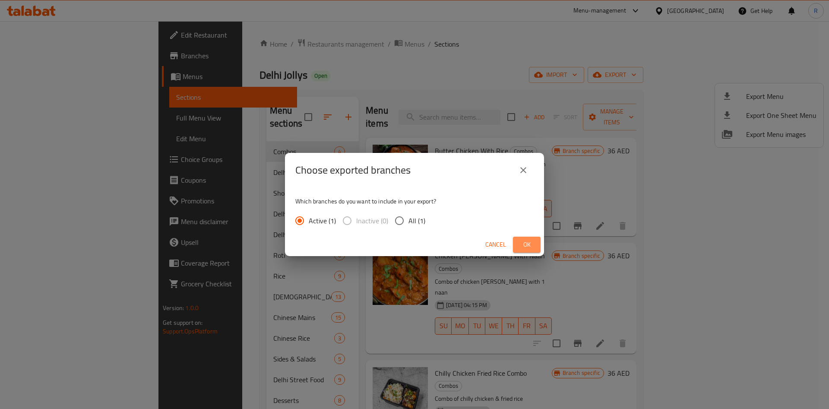
click at [527, 243] on span "Ok" at bounding box center [527, 244] width 14 height 11
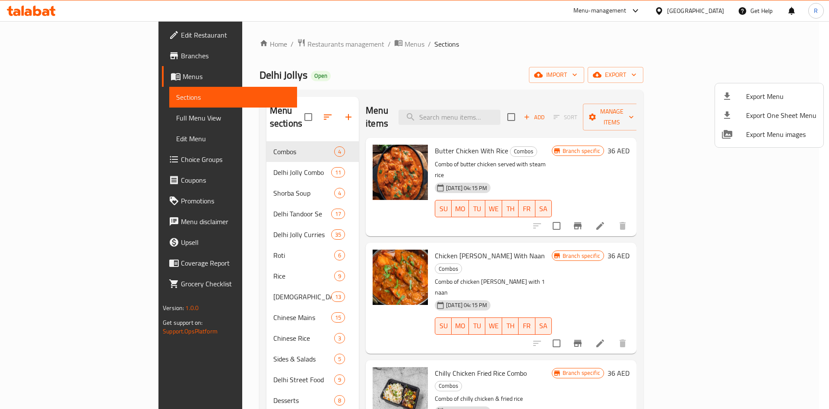
click at [394, 72] on div at bounding box center [414, 204] width 829 height 409
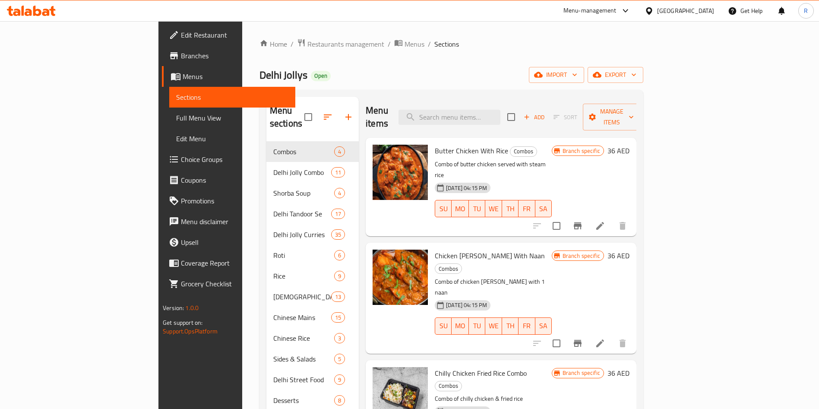
click at [259, 51] on div "Home / Restaurants management / Menus / Sections [GEOGRAPHIC_DATA] Jollys Open …" at bounding box center [451, 275] width 384 height 474
click at [307, 46] on span "Restaurants management" at bounding box center [345, 44] width 77 height 10
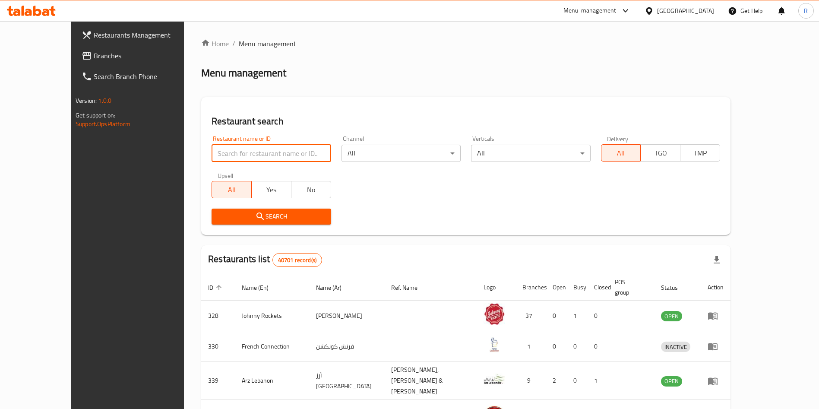
click at [224, 150] on input "search" at bounding box center [270, 153] width 119 height 17
paste input "Nanking [DEMOGRAPHIC_DATA]"
type input "Nanking [DEMOGRAPHIC_DATA]"
click button "Search" at bounding box center [270, 216] width 119 height 16
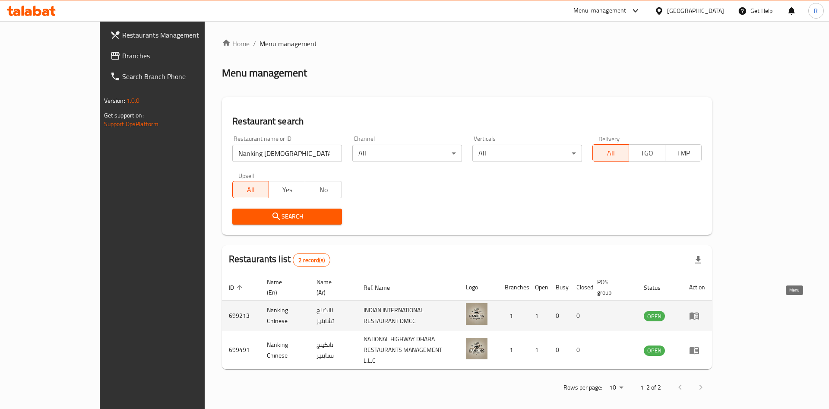
click at [699, 312] on icon "enhanced table" at bounding box center [693, 315] width 9 height 7
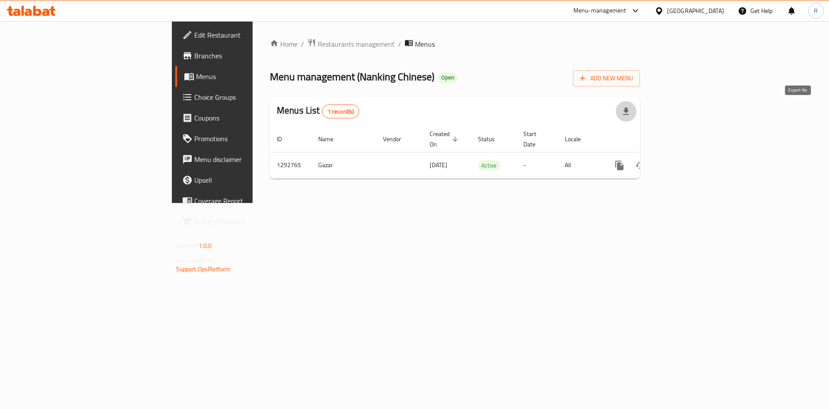
click at [629, 110] on icon "button" at bounding box center [626, 110] width 6 height 7
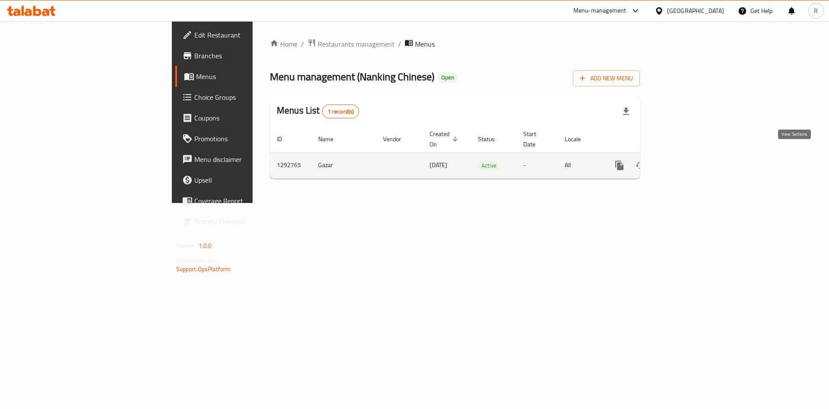
click at [687, 160] on icon "enhanced table" at bounding box center [681, 165] width 10 height 10
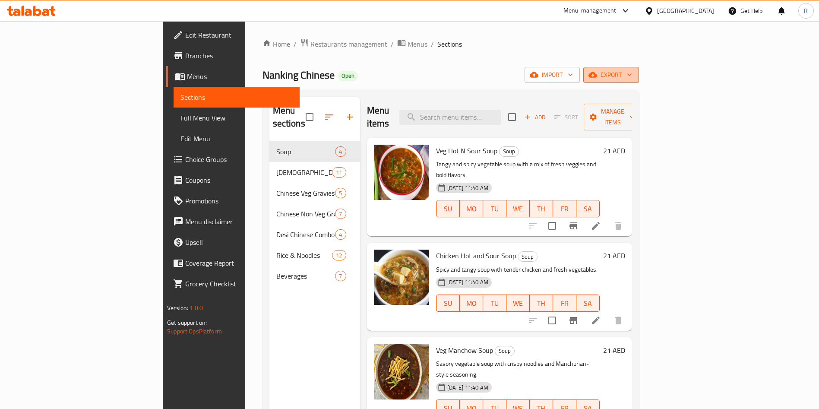
click at [632, 80] on span "export" at bounding box center [611, 74] width 42 height 11
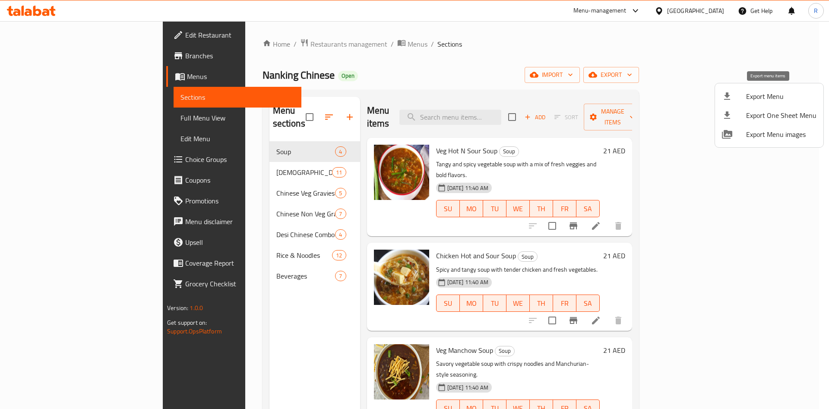
click at [774, 99] on span "Export Menu" at bounding box center [781, 96] width 70 height 10
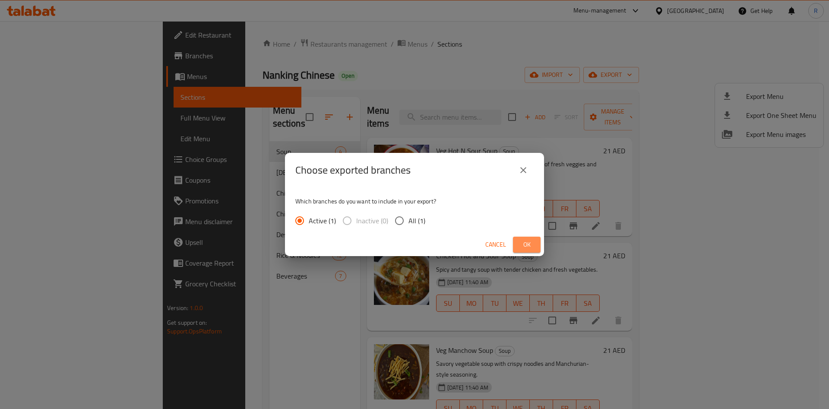
click at [528, 247] on span "Ok" at bounding box center [527, 244] width 14 height 11
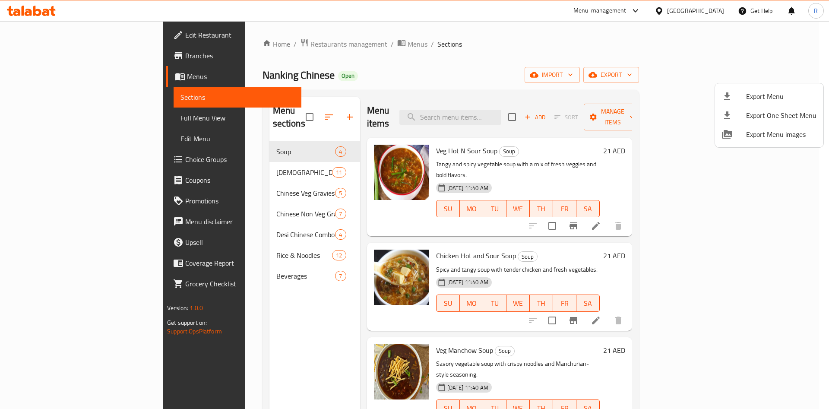
click at [515, 96] on div at bounding box center [414, 204] width 829 height 409
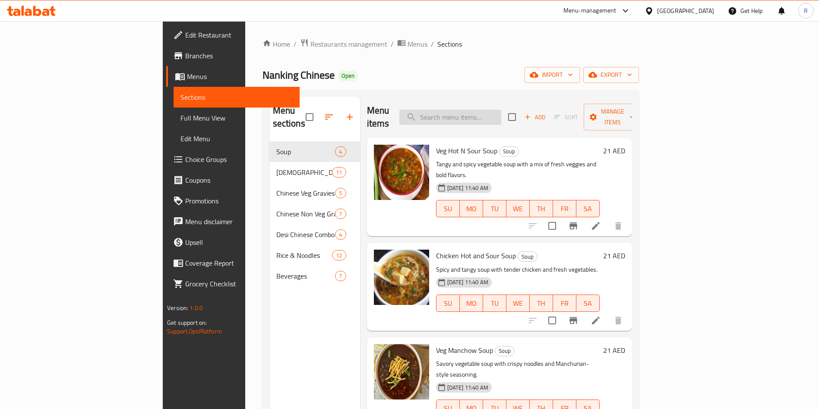
click at [501, 113] on input "search" at bounding box center [450, 117] width 102 height 15
paste input "Veg dhaba"
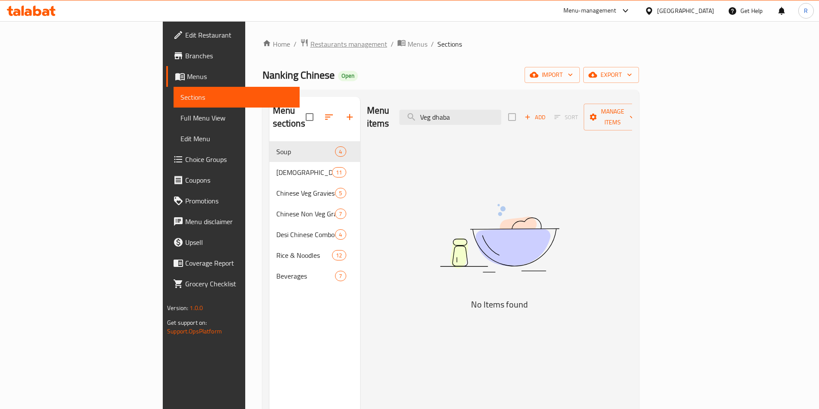
type input "Veg dhaba"
click at [310, 39] on span "Restaurants management" at bounding box center [348, 44] width 77 height 10
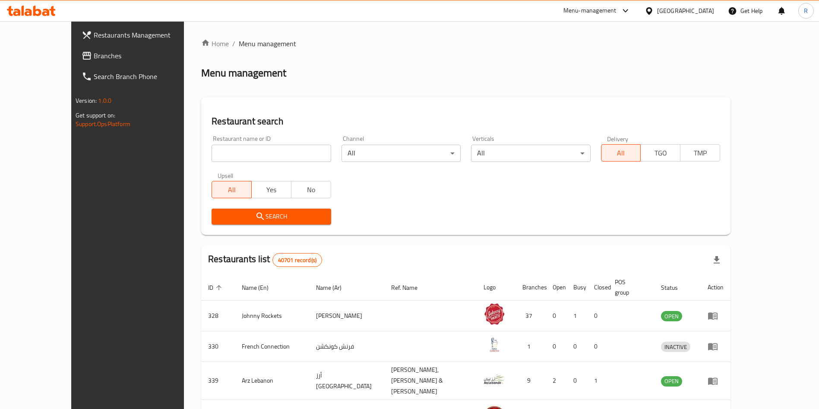
click at [283, 150] on input "search" at bounding box center [270, 153] width 119 height 17
paste input "Indian dabbawala"
type input "Indian dabbawala"
click button "Search" at bounding box center [270, 216] width 119 height 16
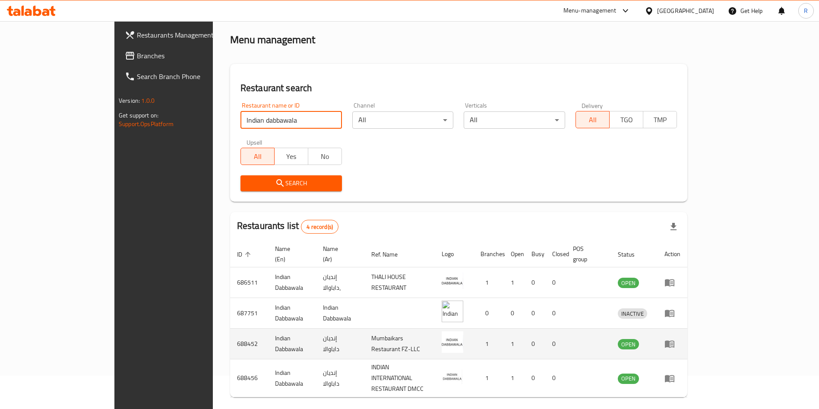
scroll to position [51, 0]
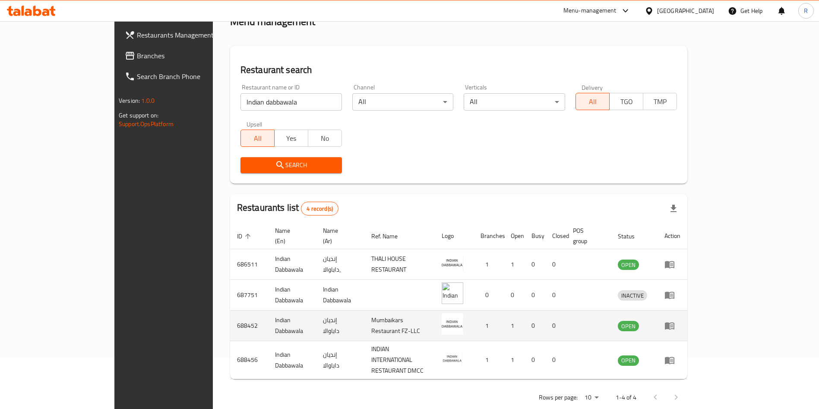
click at [687, 310] on td "enhanced table" at bounding box center [672, 325] width 30 height 31
click at [674, 322] on icon "enhanced table" at bounding box center [669, 325] width 9 height 7
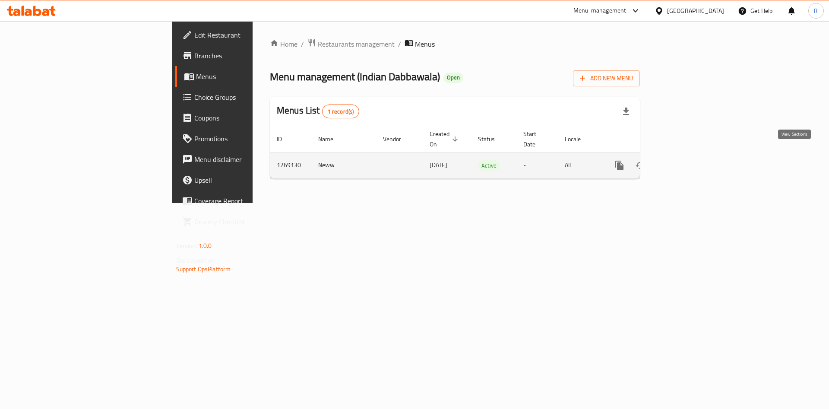
click at [692, 155] on link "enhanced table" at bounding box center [681, 165] width 21 height 21
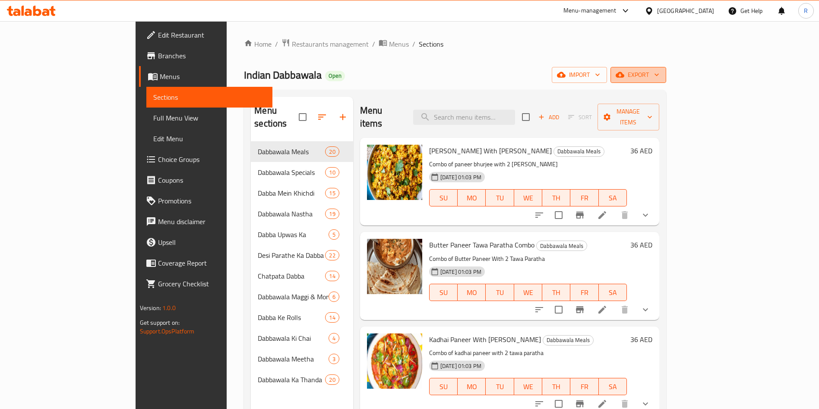
click at [659, 70] on span "export" at bounding box center [638, 74] width 42 height 11
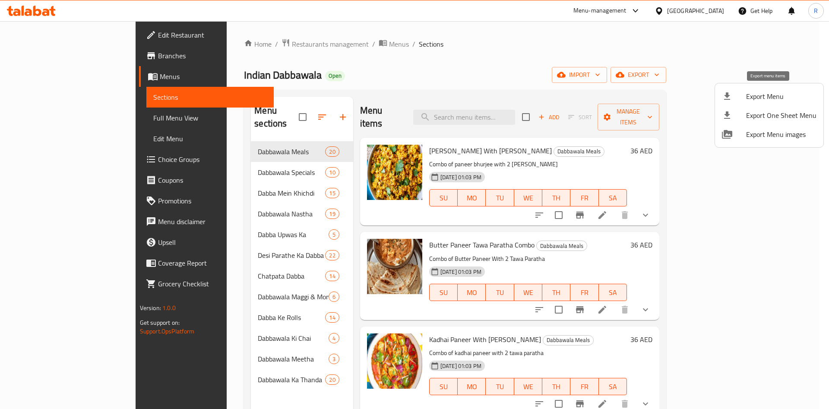
click at [756, 96] on span "Export Menu" at bounding box center [781, 96] width 70 height 10
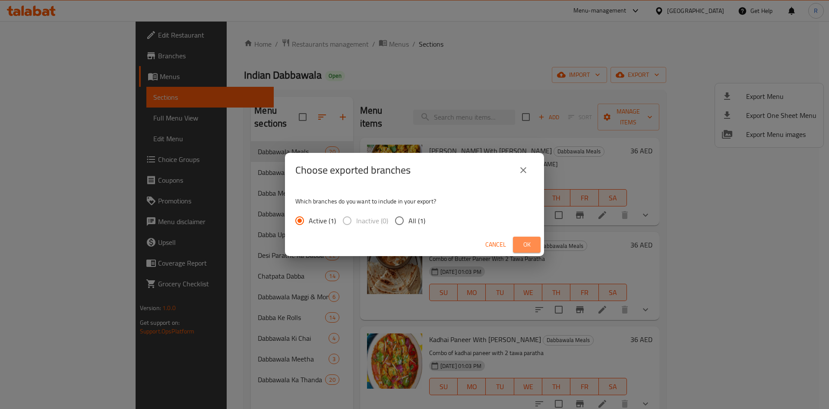
click at [519, 241] on button "Ok" at bounding box center [527, 244] width 28 height 16
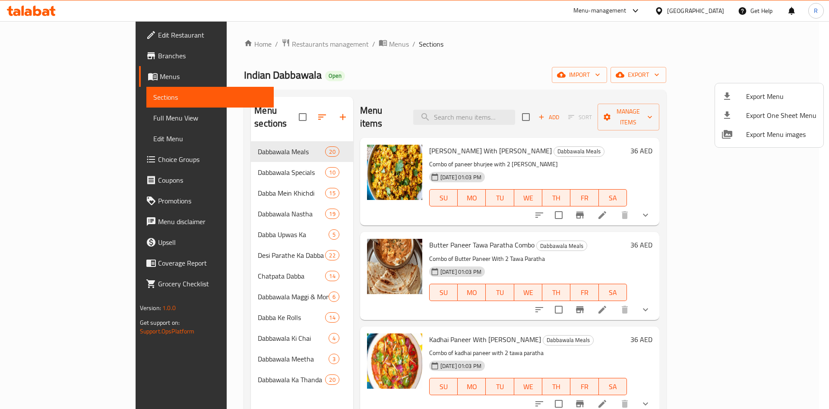
click at [230, 43] on div at bounding box center [414, 204] width 829 height 409
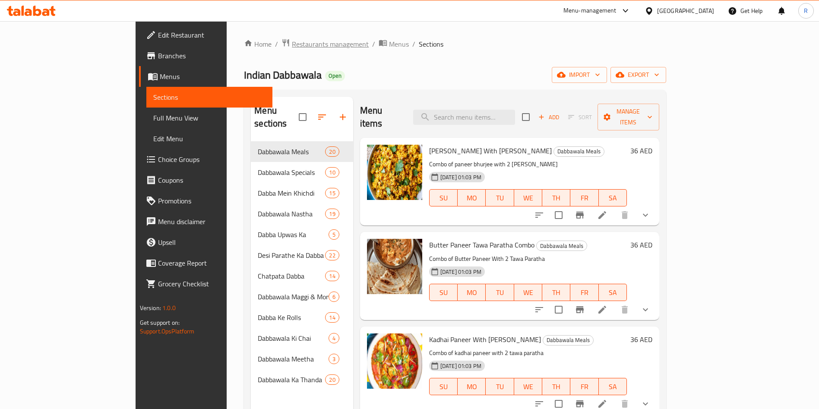
click at [292, 44] on span "Restaurants management" at bounding box center [330, 44] width 77 height 10
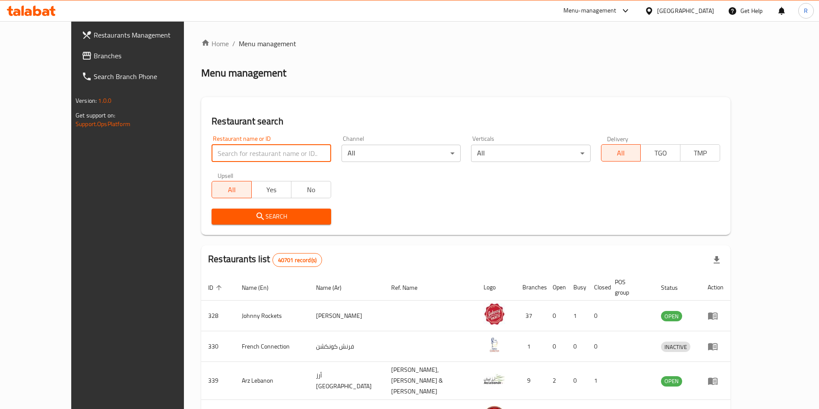
click at [211, 147] on input "search" at bounding box center [270, 153] width 119 height 17
paste input "Thali central"
type input "Thali central"
click button "Search" at bounding box center [270, 216] width 119 height 16
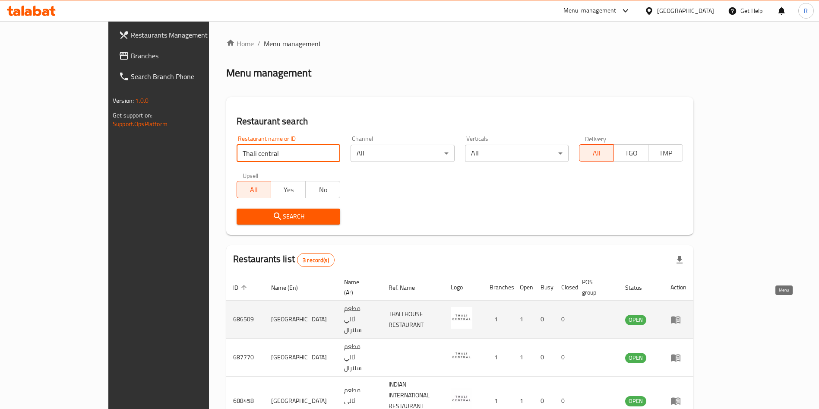
click at [680, 316] on icon "enhanced table" at bounding box center [675, 319] width 9 height 7
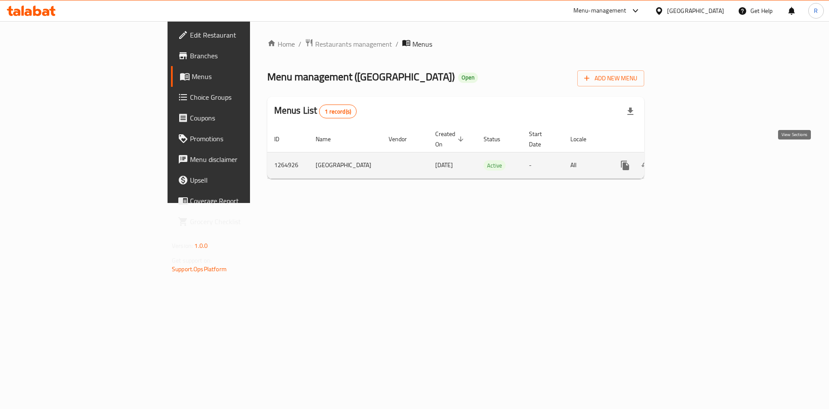
click at [692, 160] on icon "enhanced table" at bounding box center [687, 165] width 10 height 10
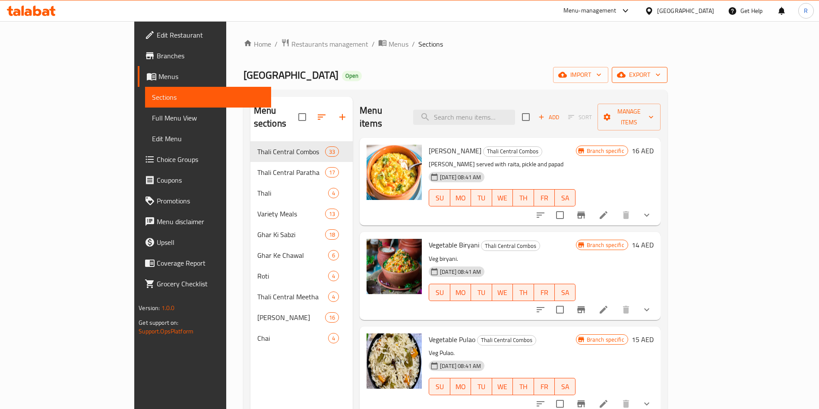
click at [625, 74] on icon "button" at bounding box center [621, 74] width 9 height 9
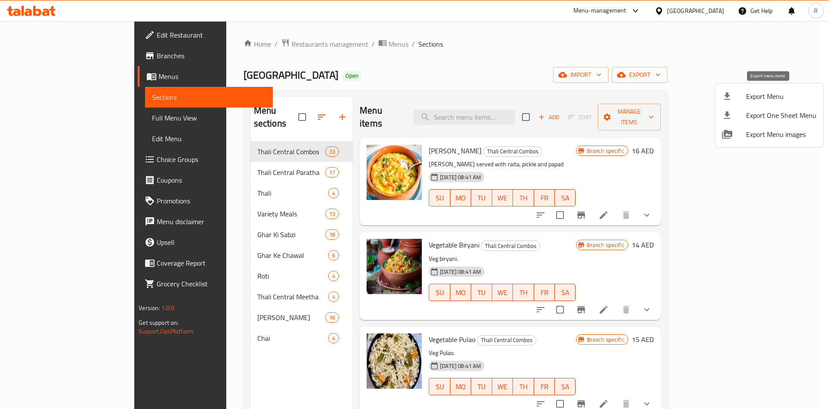
click at [771, 95] on span "Export Menu" at bounding box center [781, 96] width 70 height 10
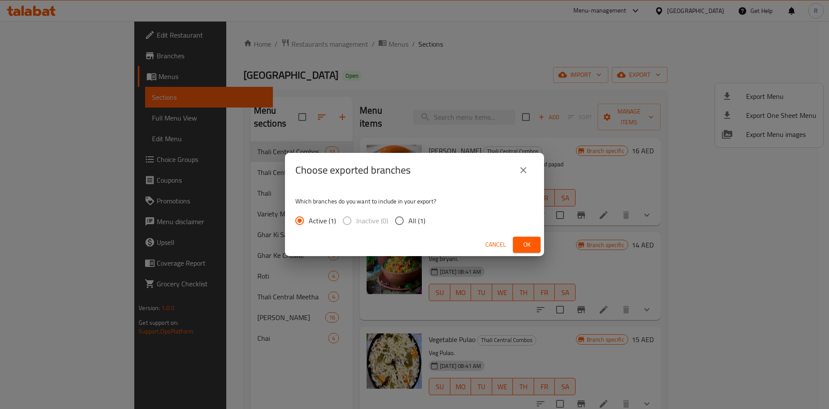
click at [526, 241] on span "Ok" at bounding box center [527, 244] width 14 height 11
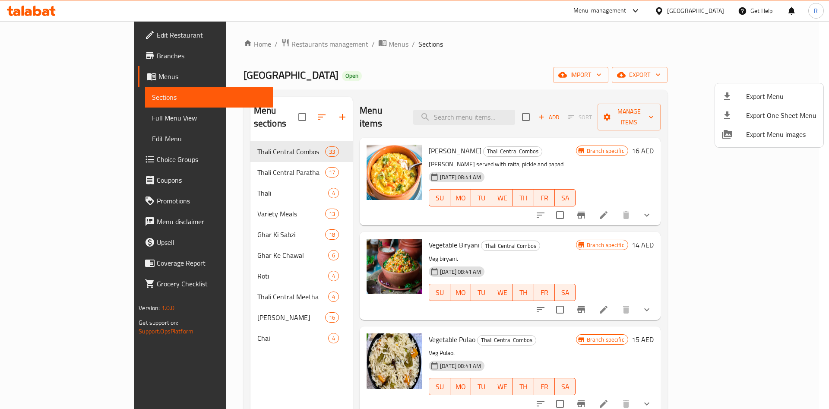
click at [251, 36] on div at bounding box center [414, 204] width 829 height 409
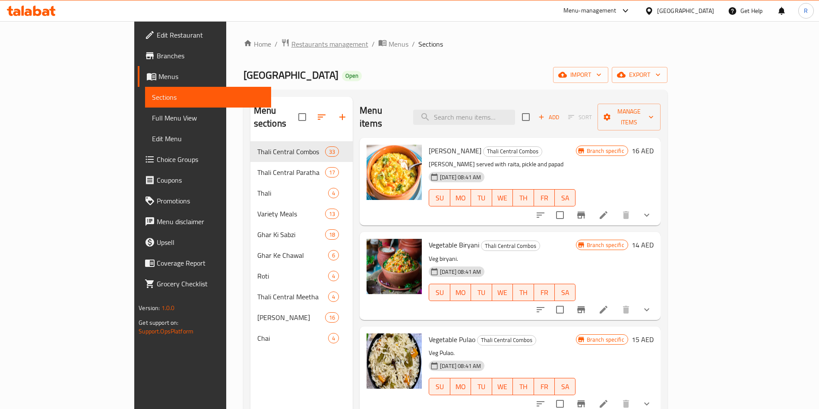
click at [291, 44] on span "Restaurants management" at bounding box center [329, 44] width 77 height 10
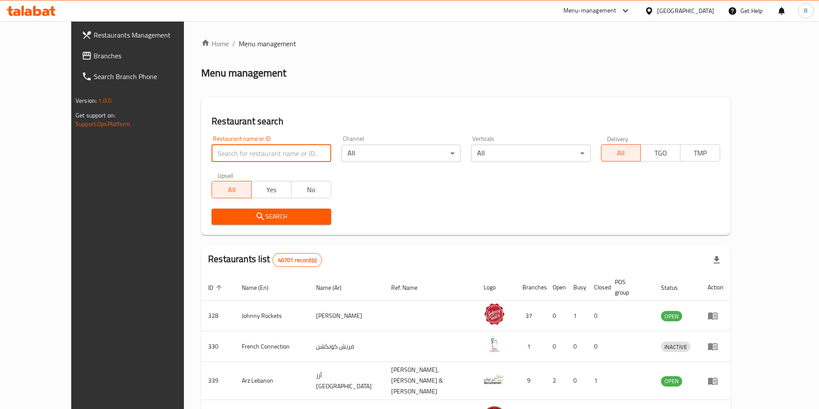
click at [281, 159] on input "search" at bounding box center [270, 153] width 119 height 17
paste input "Bombay misal house"
type input "Bombay misal house"
click button "Search" at bounding box center [270, 216] width 119 height 16
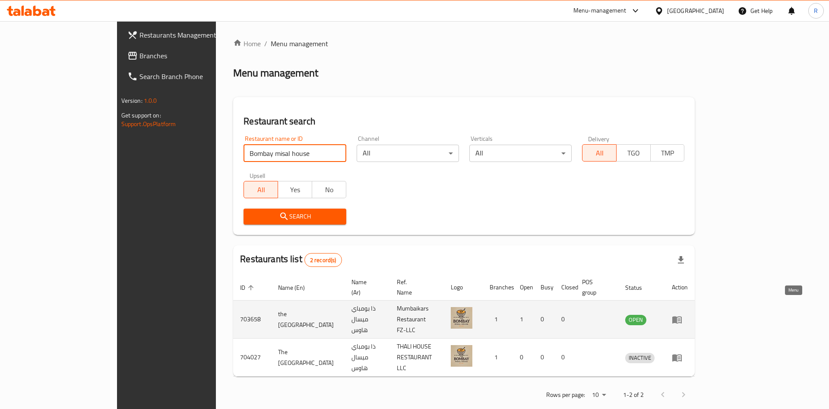
click at [680, 318] on icon "enhanced table" at bounding box center [678, 319] width 3 height 3
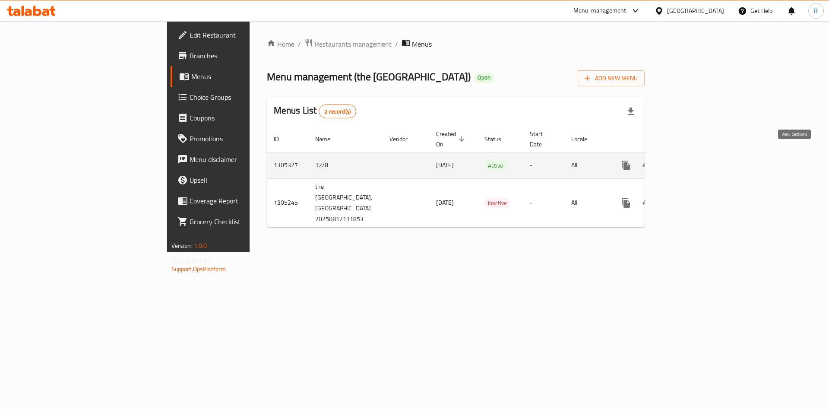
click at [692, 161] on icon "enhanced table" at bounding box center [688, 165] width 8 height 8
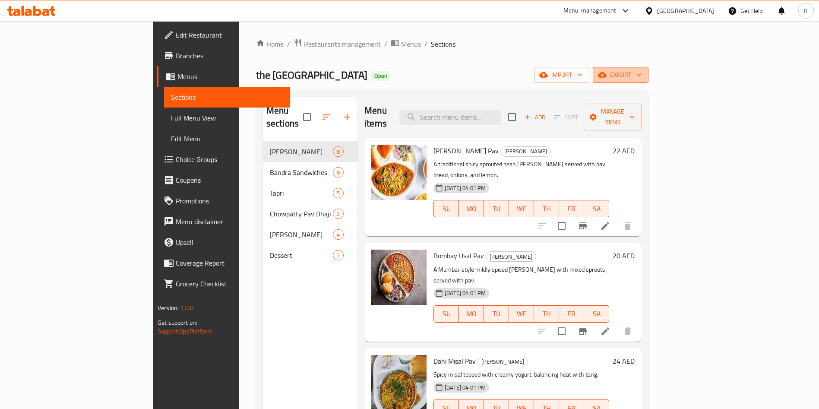
click at [641, 71] on span "export" at bounding box center [620, 74] width 42 height 11
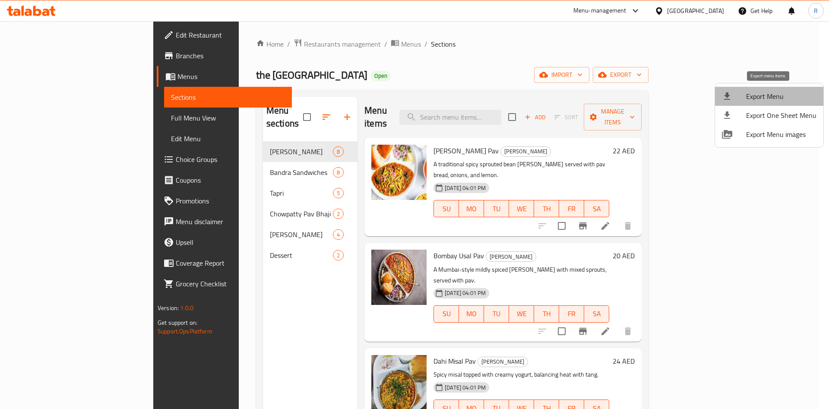
click at [782, 98] on span "Export Menu" at bounding box center [781, 96] width 70 height 10
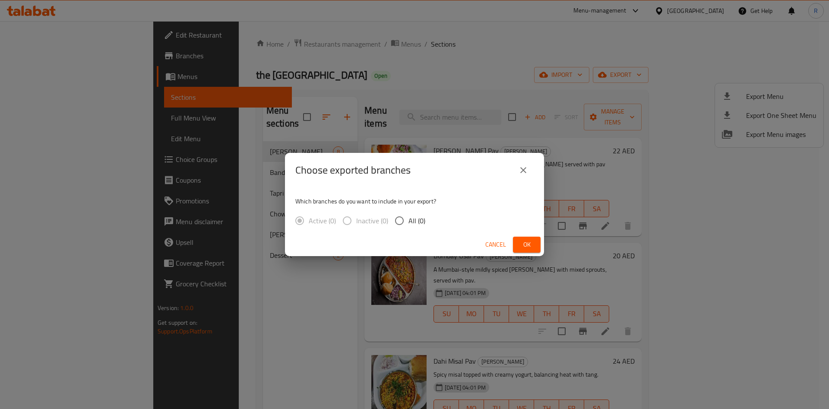
click at [525, 168] on icon "close" at bounding box center [523, 170] width 10 height 10
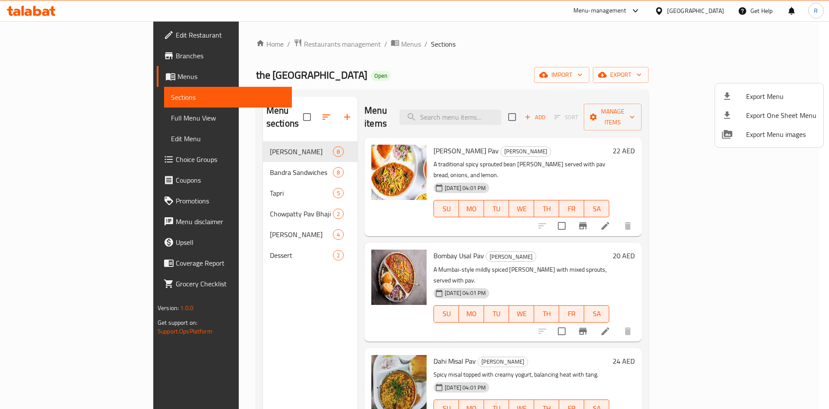
click at [643, 52] on div at bounding box center [414, 204] width 829 height 409
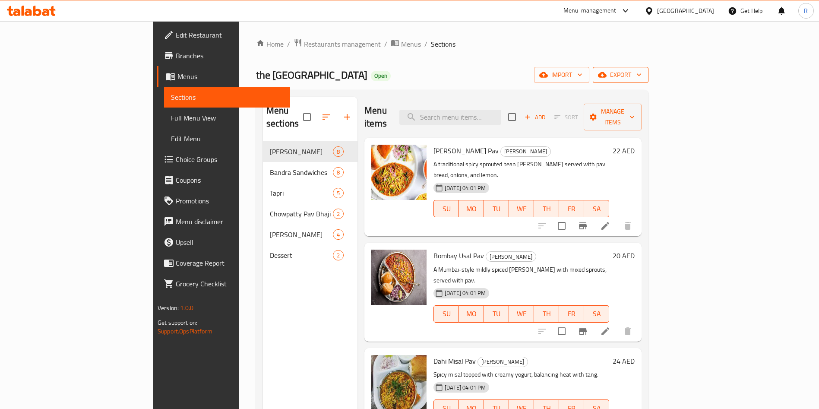
click at [641, 69] on span "export" at bounding box center [620, 74] width 42 height 11
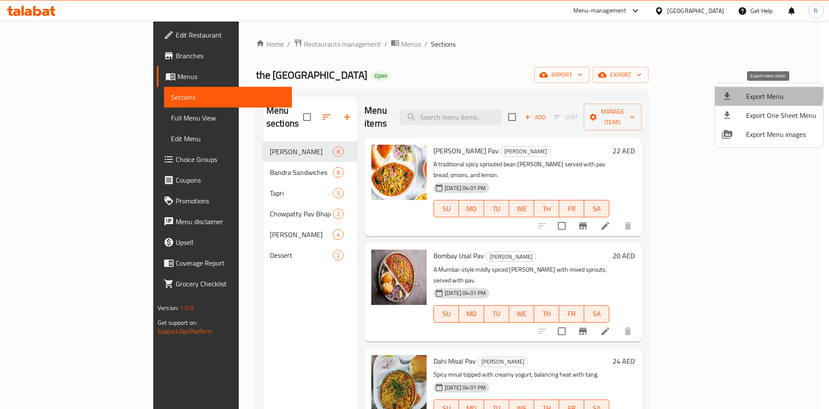
click at [763, 94] on span "Export Menu" at bounding box center [781, 96] width 70 height 10
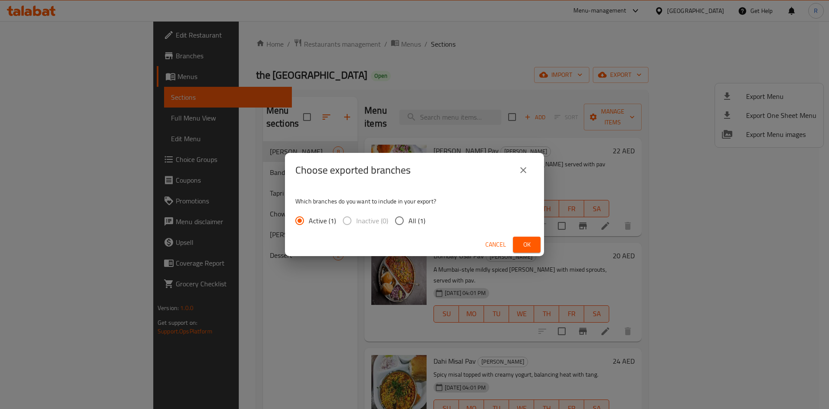
click at [514, 236] on div "Cancel Ok" at bounding box center [414, 244] width 259 height 23
click at [514, 241] on button "Ok" at bounding box center [527, 244] width 28 height 16
